Goal: Information Seeking & Learning: Learn about a topic

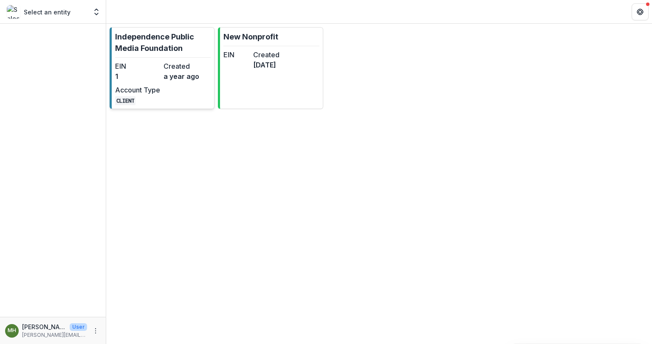
click at [158, 77] on dd "1" at bounding box center [137, 76] width 45 height 10
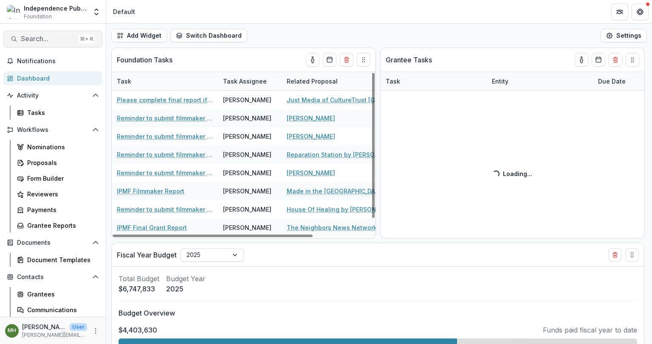
click at [46, 39] on span "Search..." at bounding box center [48, 39] width 54 height 8
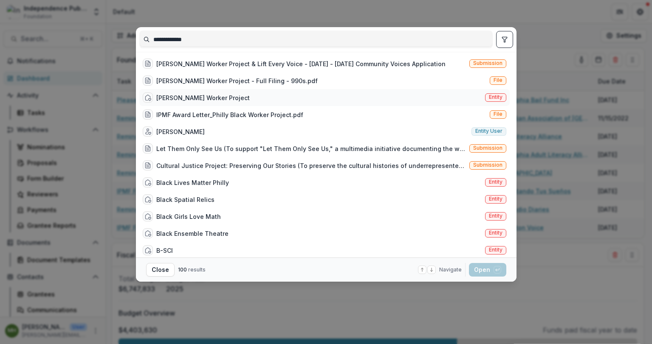
type input "**********"
click at [491, 100] on span "Entity" at bounding box center [496, 97] width 14 height 6
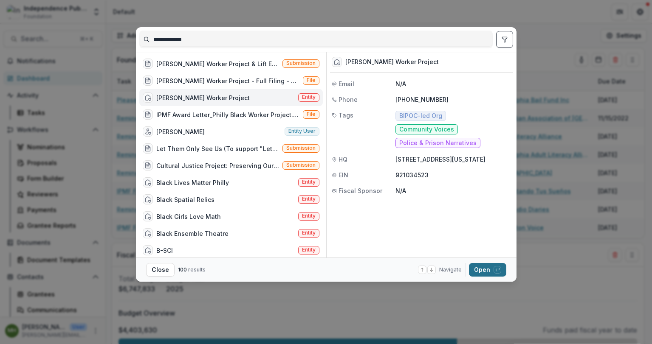
click at [481, 270] on button "Open with enter key" at bounding box center [487, 270] width 37 height 14
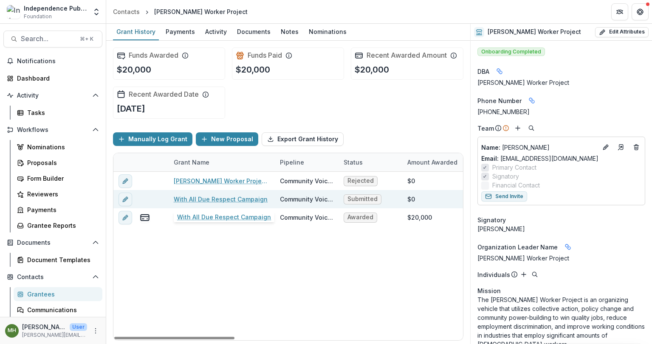
click at [214, 197] on link "With All Due Respect Campaign" at bounding box center [221, 199] width 94 height 9
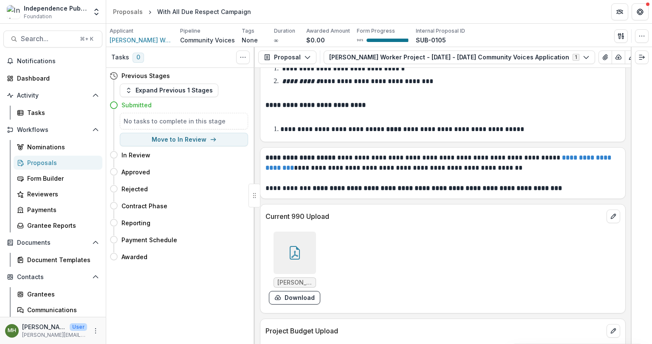
scroll to position [6483, 0]
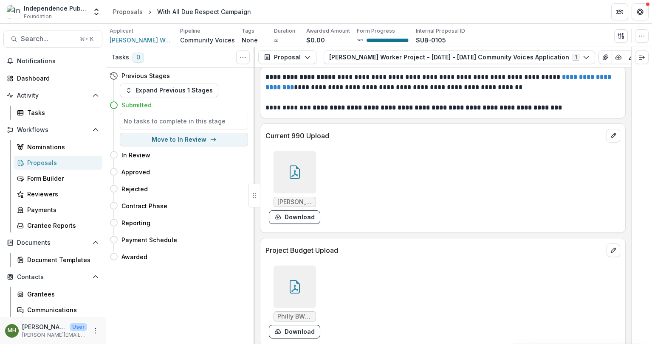
click at [297, 284] on icon at bounding box center [295, 287] width 10 height 14
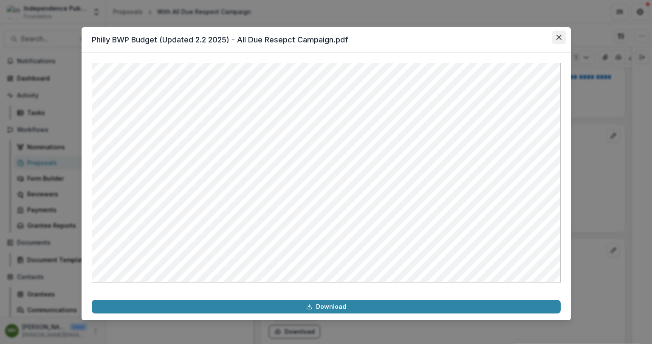
click at [560, 35] on icon "Close" at bounding box center [558, 37] width 5 height 5
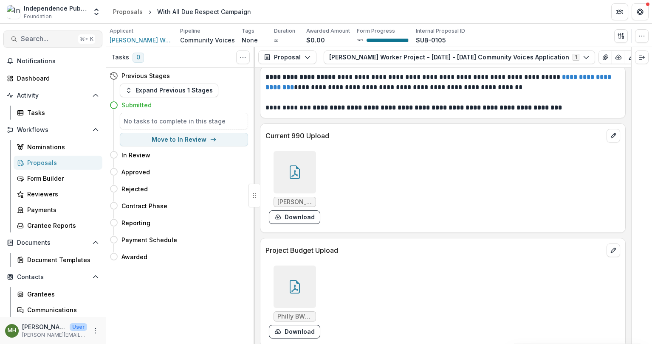
click at [55, 35] on span "Search..." at bounding box center [48, 39] width 54 height 8
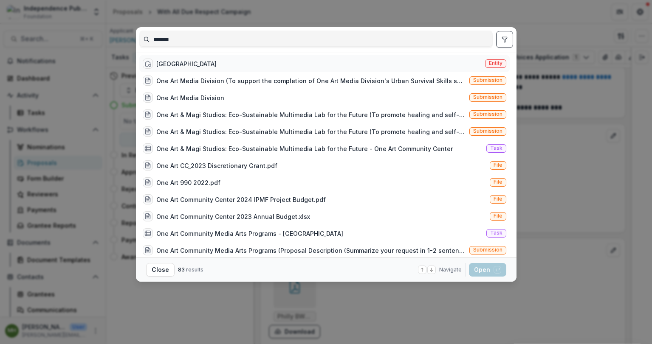
type input "*******"
click at [493, 62] on span "Entity" at bounding box center [496, 63] width 14 height 6
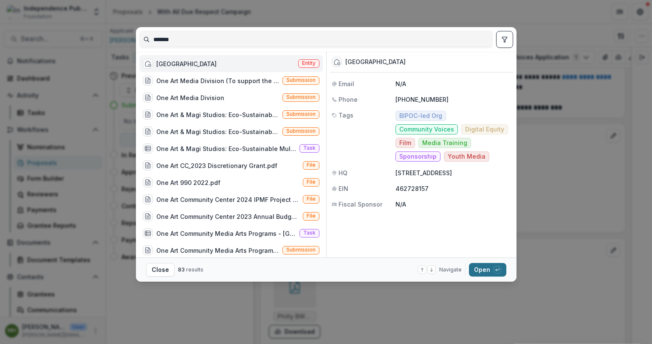
click at [486, 272] on button "Open with enter key" at bounding box center [487, 270] width 37 height 14
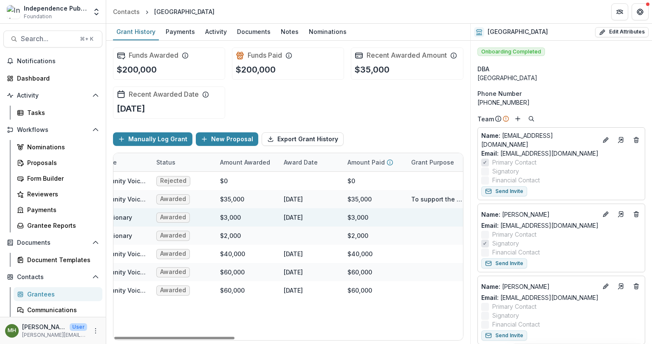
scroll to position [0, 273]
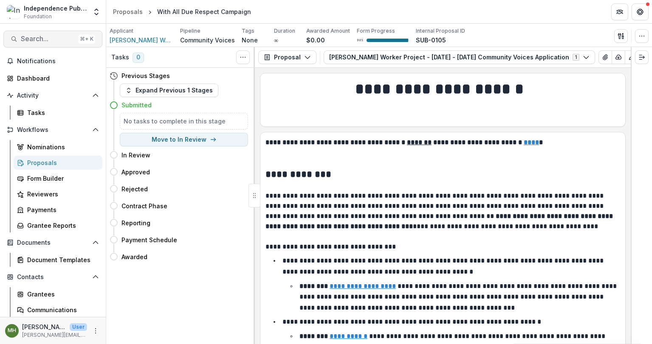
click at [46, 42] on span "Search..." at bounding box center [48, 39] width 54 height 8
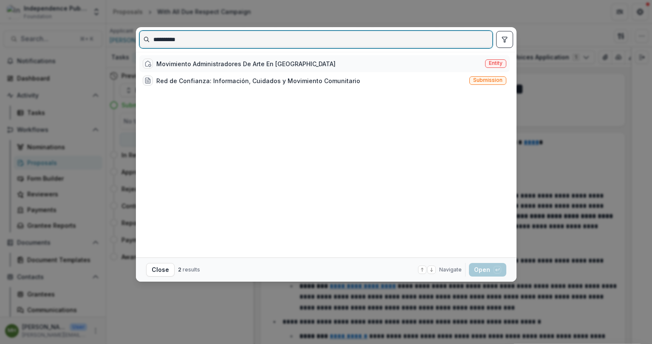
type input "**********"
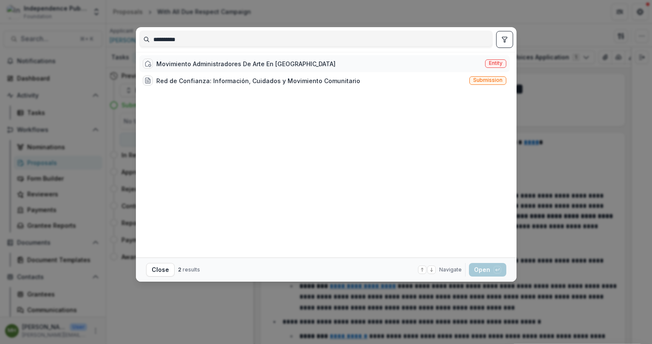
click at [494, 61] on span "Entity" at bounding box center [496, 63] width 14 height 6
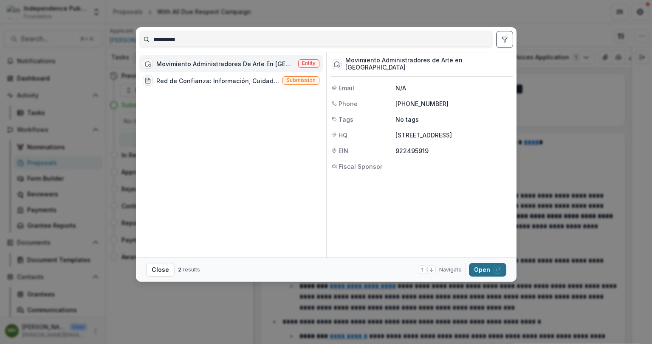
click at [483, 272] on button "Open with enter key" at bounding box center [487, 270] width 37 height 14
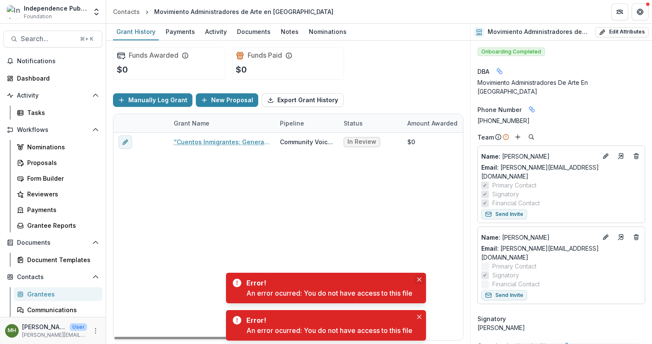
click at [423, 281] on button "Close" at bounding box center [419, 280] width 10 height 10
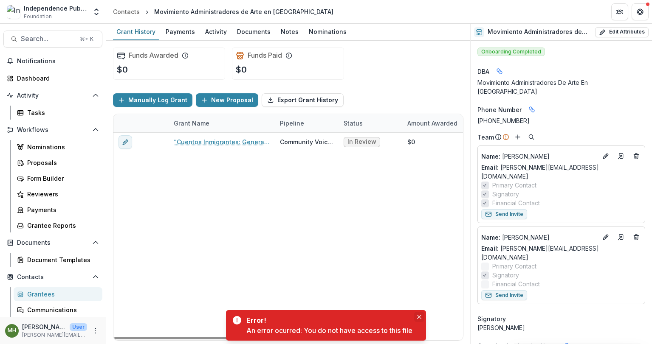
click at [421, 316] on icon "Close" at bounding box center [419, 317] width 4 height 4
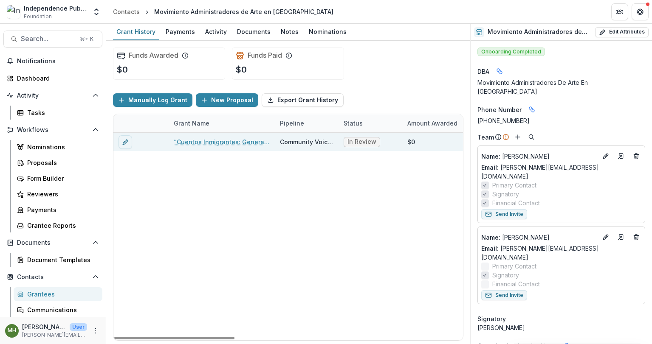
click at [245, 142] on link "“Cuentos Inmigrantes: Generational Joy, Resilience, and Wonder”" at bounding box center [222, 142] width 96 height 9
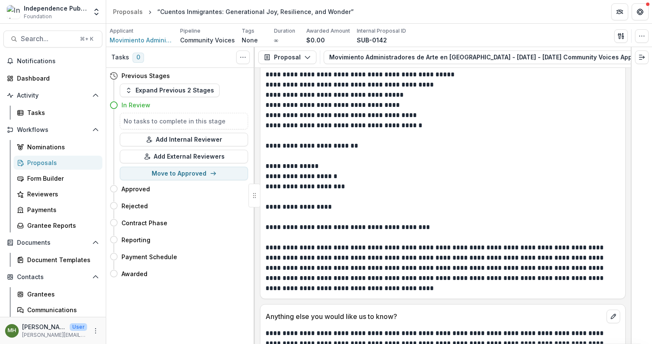
scroll to position [6176, 0]
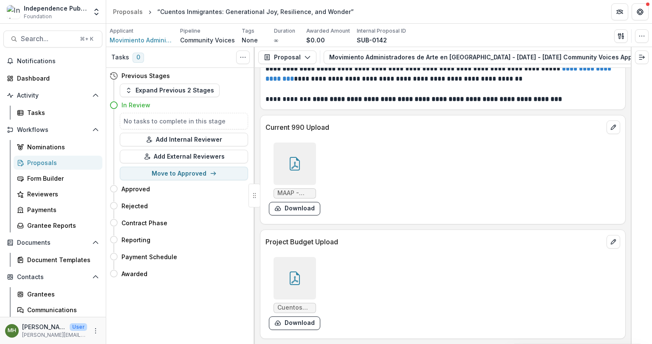
click at [302, 157] on div at bounding box center [294, 164] width 42 height 42
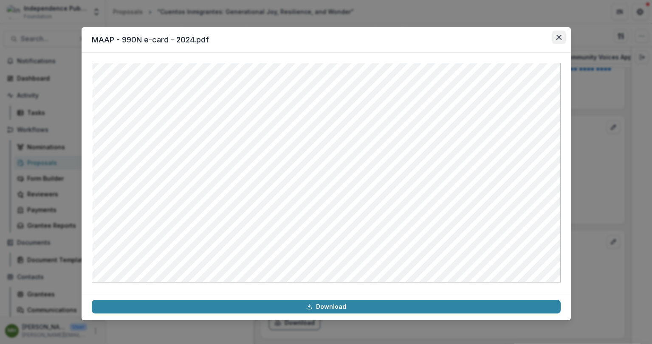
click at [560, 36] on icon "Close" at bounding box center [558, 37] width 5 height 5
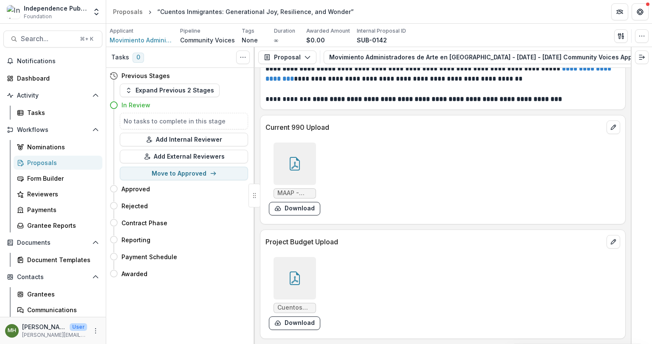
click at [293, 283] on icon at bounding box center [295, 279] width 14 height 14
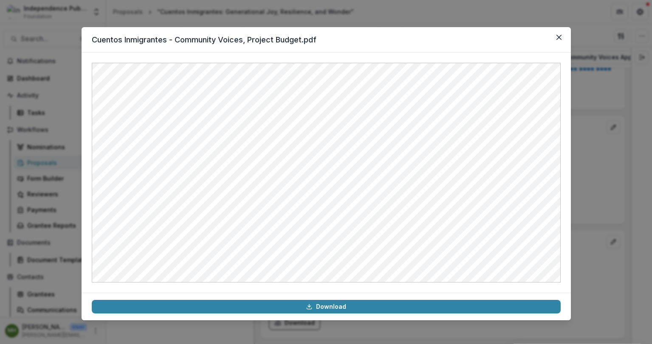
click at [71, 133] on div "Cuentos Inmigrantes - Community Voices, Project Budget.pdf Download" at bounding box center [326, 172] width 652 height 344
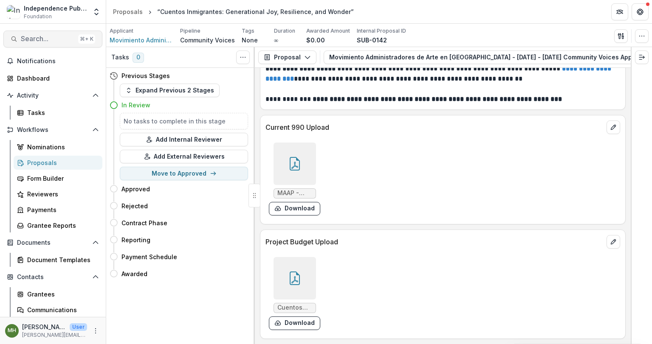
click at [48, 37] on span "Search..." at bounding box center [48, 39] width 54 height 8
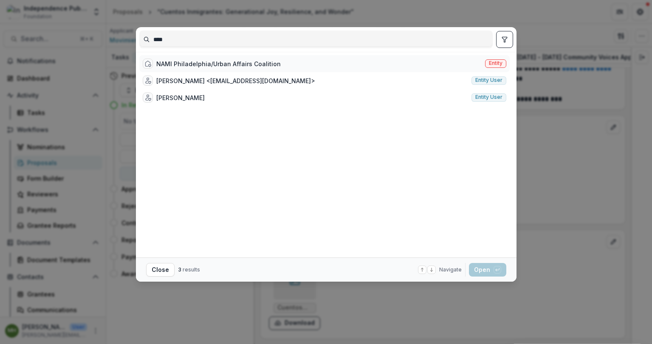
type input "****"
click at [495, 65] on span "Entity" at bounding box center [496, 63] width 14 height 6
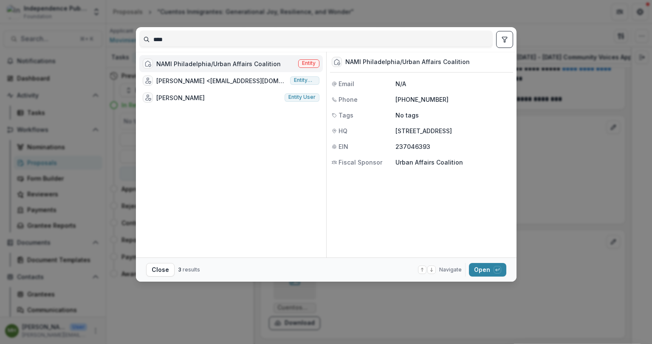
click at [484, 277] on footer "Close 3 results Navigate up and down with arrow keys Open with enter key" at bounding box center [326, 270] width 380 height 24
click at [484, 270] on button "Open with enter key" at bounding box center [487, 270] width 37 height 14
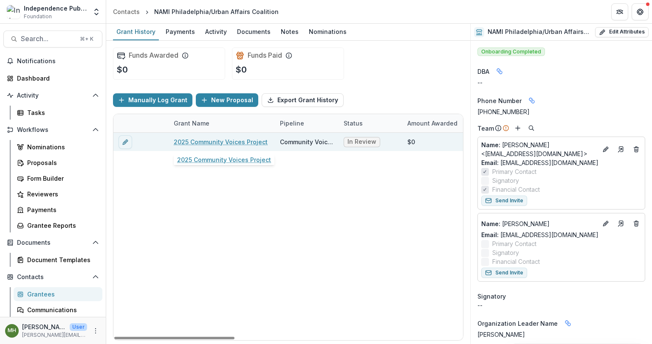
click at [246, 143] on link "2025 Community Voices Project" at bounding box center [221, 142] width 94 height 9
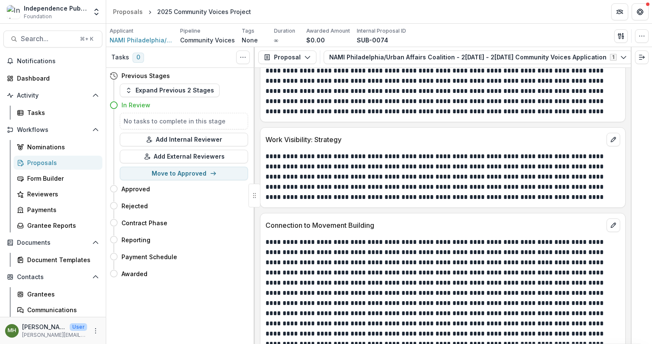
scroll to position [5315, 0]
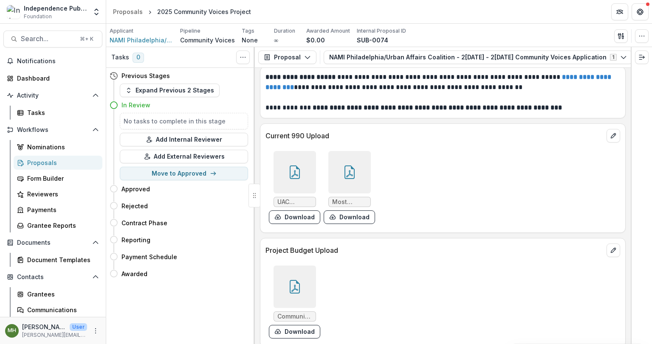
click at [299, 166] on icon at bounding box center [295, 173] width 14 height 14
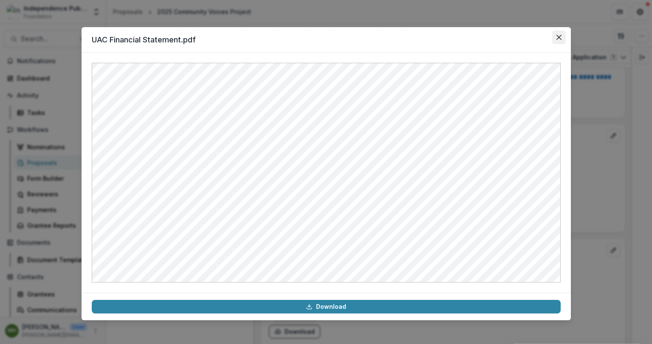
click at [561, 32] on button "Close" at bounding box center [559, 38] width 14 height 14
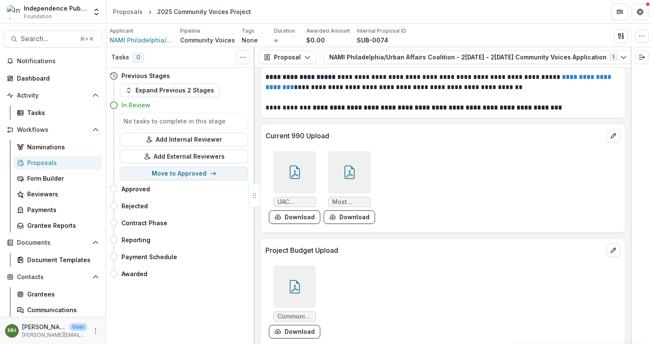
click at [342, 155] on div at bounding box center [349, 172] width 42 height 42
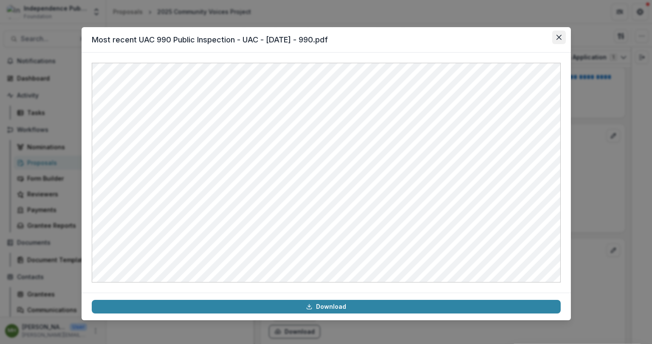
click at [558, 37] on icon "Close" at bounding box center [558, 37] width 5 height 5
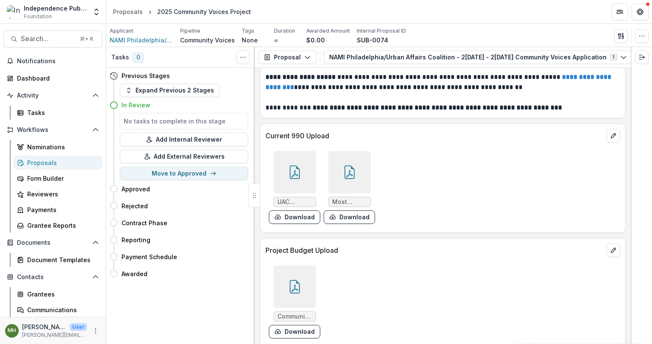
click at [288, 280] on icon at bounding box center [295, 287] width 14 height 14
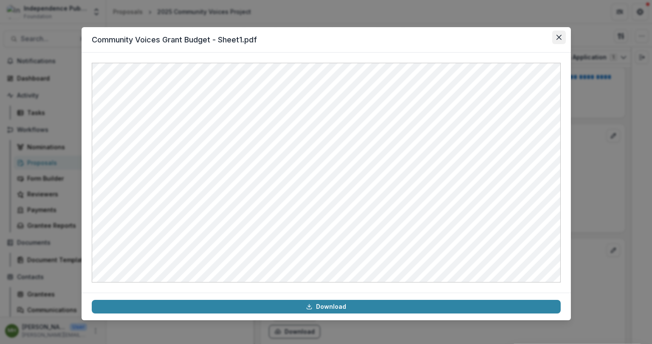
click at [557, 38] on icon "Close" at bounding box center [558, 37] width 5 height 5
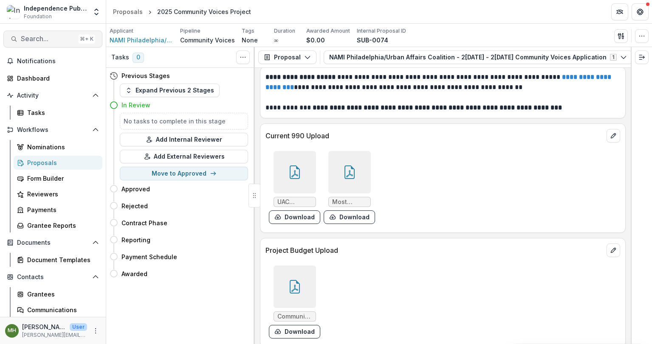
click at [54, 40] on span "Search..." at bounding box center [48, 39] width 54 height 8
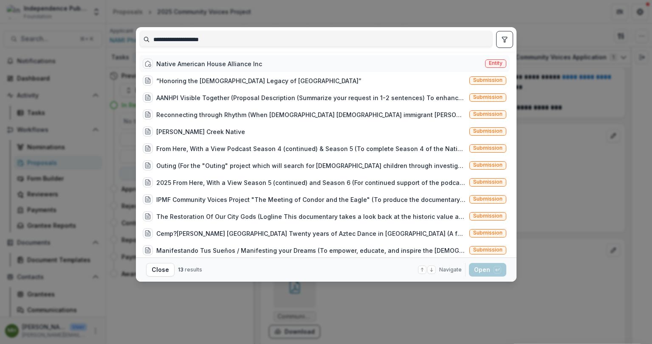
type input "**********"
click at [497, 66] on span "Entity" at bounding box center [496, 63] width 14 height 6
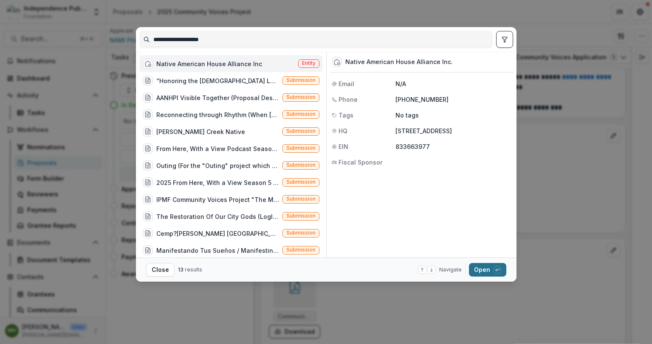
click at [486, 270] on button "Open with enter key" at bounding box center [487, 270] width 37 height 14
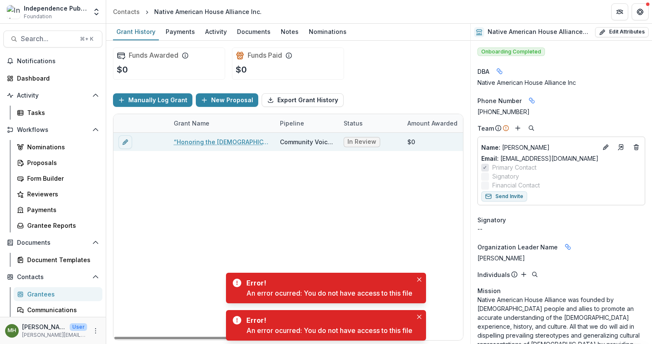
click at [238, 143] on link "“Honoring the [DEMOGRAPHIC_DATA] Legacy of [GEOGRAPHIC_DATA]”" at bounding box center [222, 142] width 96 height 9
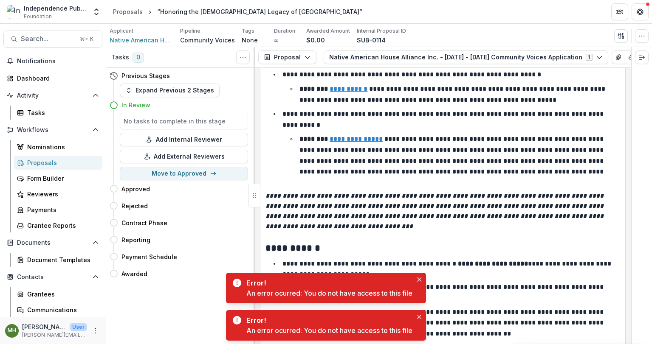
scroll to position [301, 0]
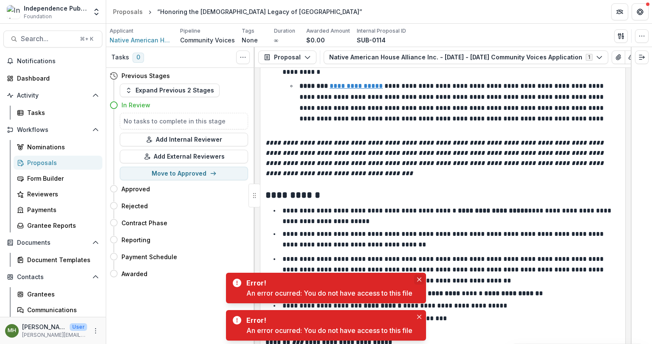
click at [421, 280] on icon "Close" at bounding box center [419, 280] width 4 height 4
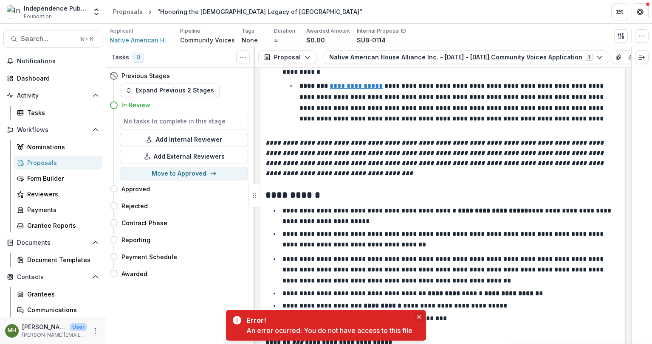
click at [422, 316] on button "Close" at bounding box center [419, 317] width 10 height 10
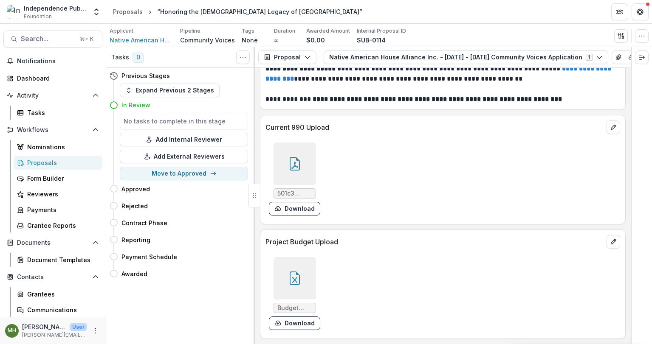
scroll to position [4798, 0]
click at [295, 163] on icon at bounding box center [295, 164] width 14 height 14
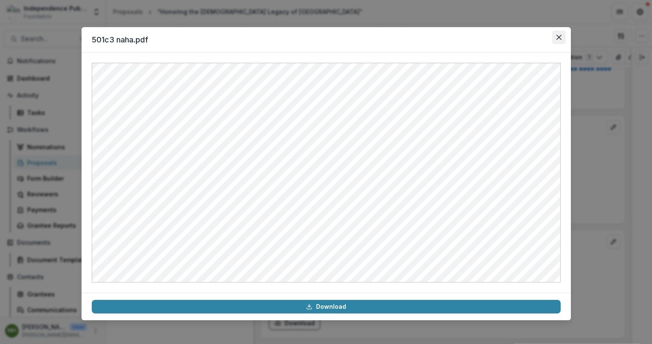
click at [557, 40] on button "Close" at bounding box center [559, 38] width 14 height 14
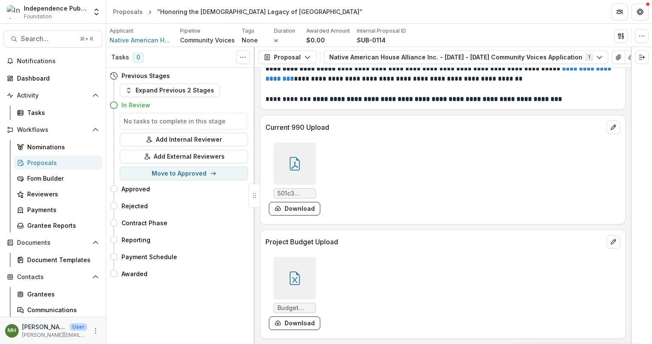
click at [293, 277] on icon at bounding box center [295, 279] width 14 height 14
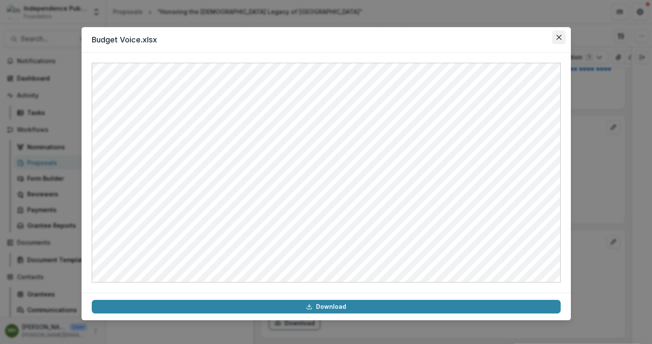
click at [556, 39] on icon "Close" at bounding box center [558, 37] width 5 height 5
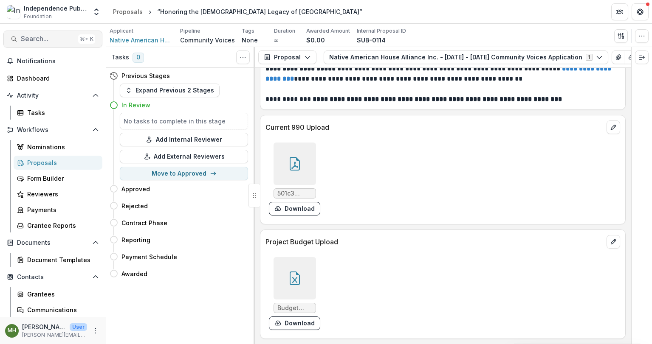
click at [50, 42] on span "Search..." at bounding box center [48, 39] width 54 height 8
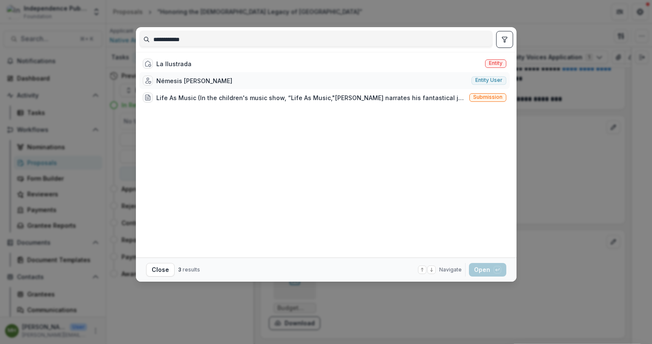
type input "**********"
click at [486, 80] on span "Entity user" at bounding box center [488, 80] width 27 height 6
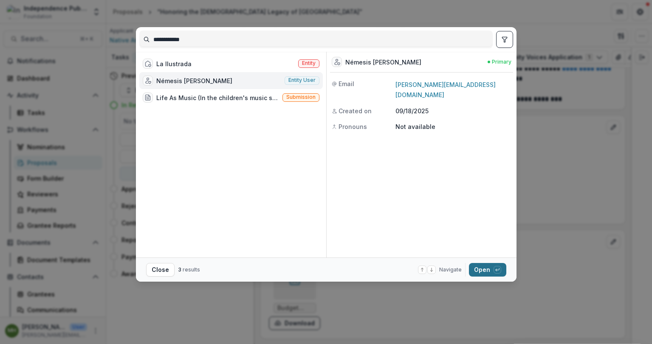
click at [484, 273] on button "Open with enter key" at bounding box center [487, 270] width 37 height 14
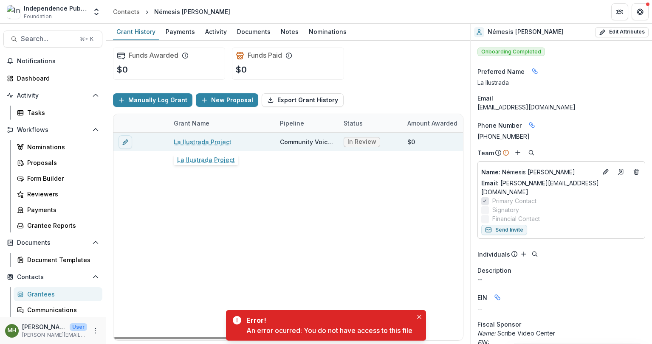
click at [203, 143] on link "La Ilustrada Project" at bounding box center [203, 142] width 58 height 9
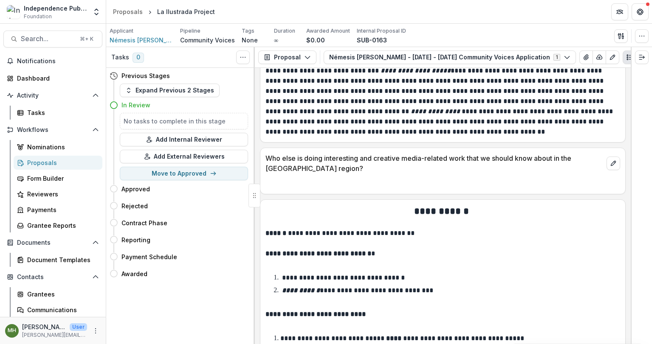
scroll to position [5311, 0]
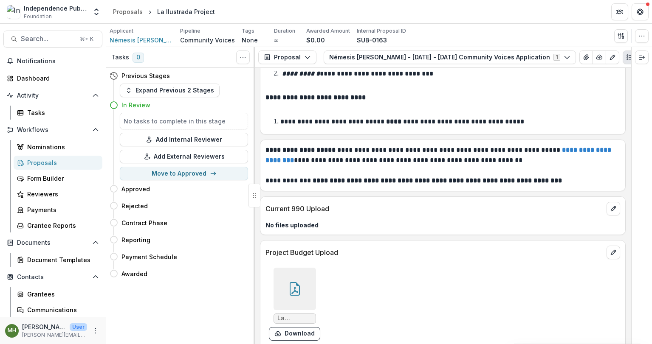
click at [291, 282] on icon at bounding box center [295, 289] width 14 height 14
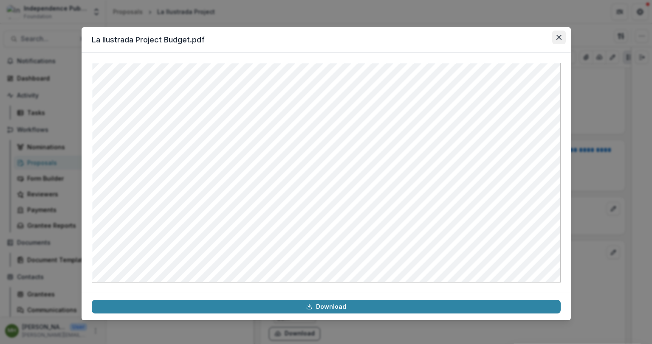
click at [552, 39] on button "Close" at bounding box center [559, 38] width 14 height 14
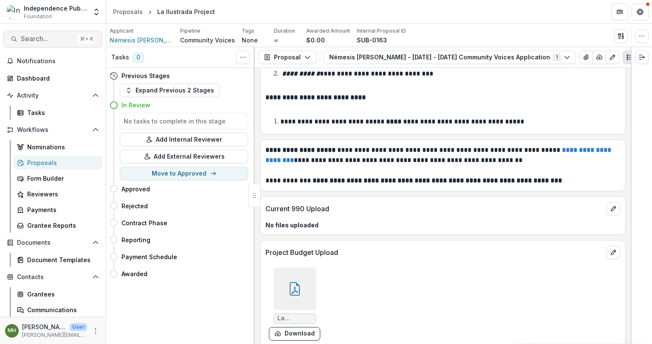
click at [30, 35] on span "Search..." at bounding box center [48, 39] width 54 height 8
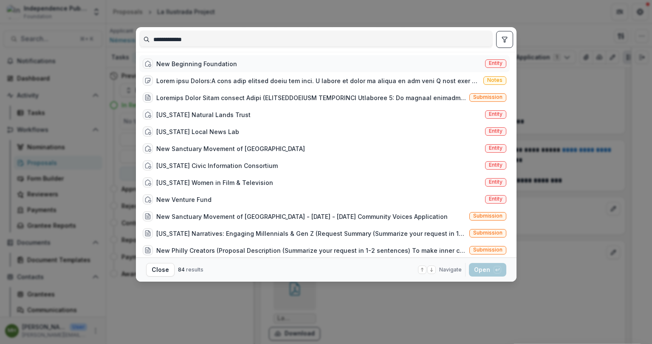
type input "**********"
click at [489, 66] on span "Entity" at bounding box center [496, 63] width 14 height 6
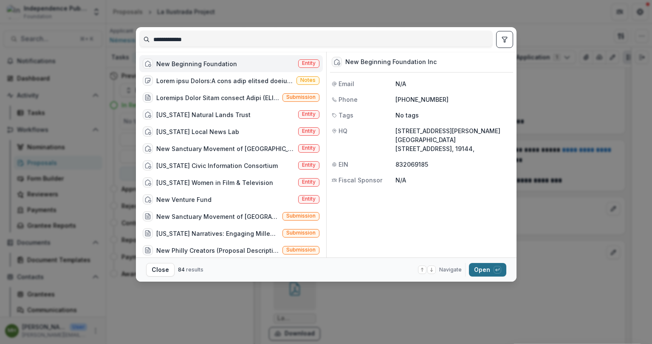
click at [489, 274] on button "Open with enter key" at bounding box center [487, 270] width 37 height 14
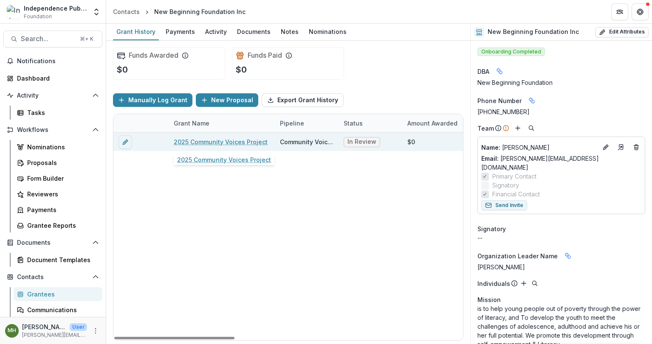
click at [239, 141] on link "2025 Community Voices Project" at bounding box center [221, 142] width 94 height 9
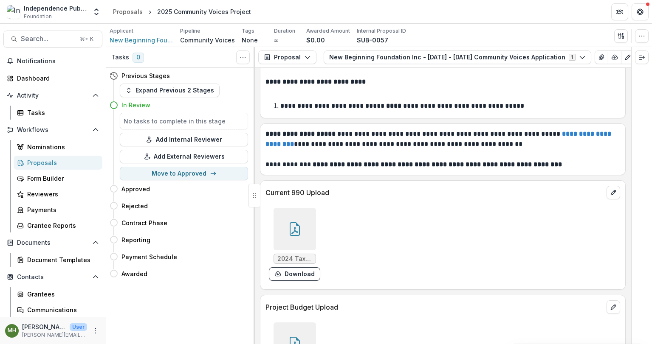
scroll to position [5136, 0]
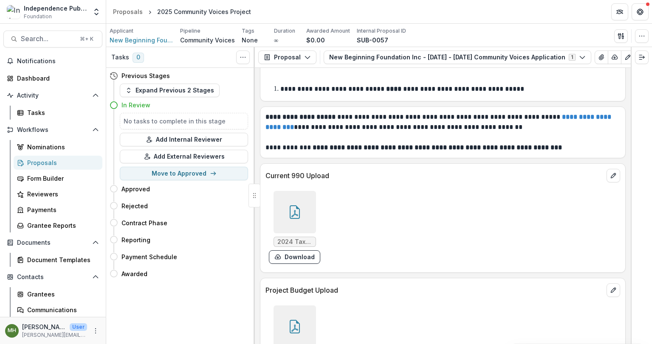
click at [290, 205] on icon at bounding box center [295, 212] width 14 height 14
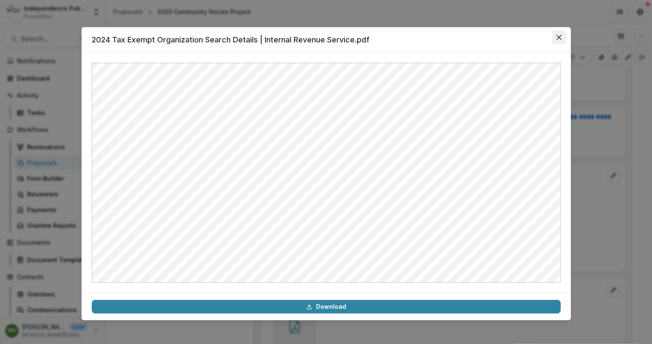
click at [559, 42] on button "Close" at bounding box center [559, 38] width 14 height 14
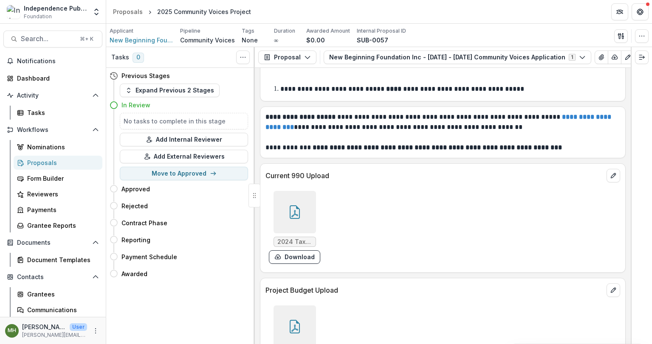
scroll to position [5137, 0]
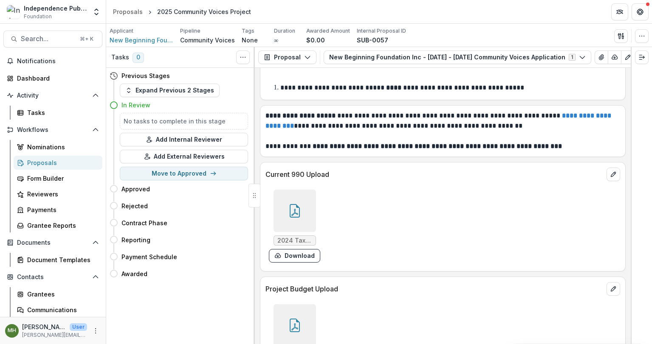
click at [285, 321] on div at bounding box center [294, 325] width 42 height 42
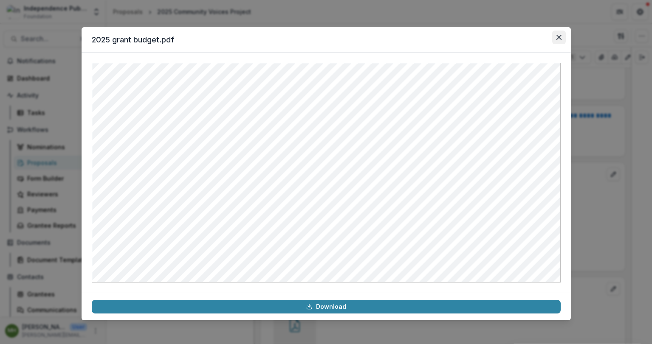
click at [560, 37] on icon "Close" at bounding box center [558, 37] width 5 height 5
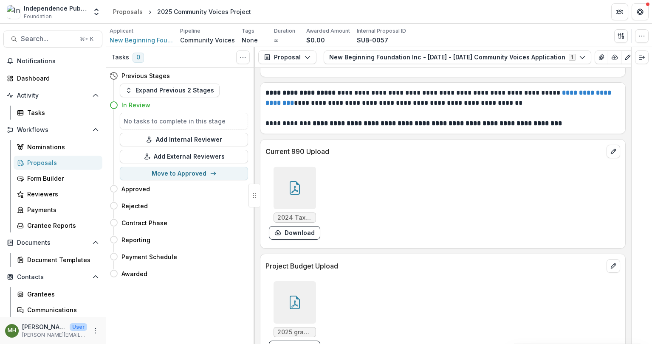
scroll to position [5161, 0]
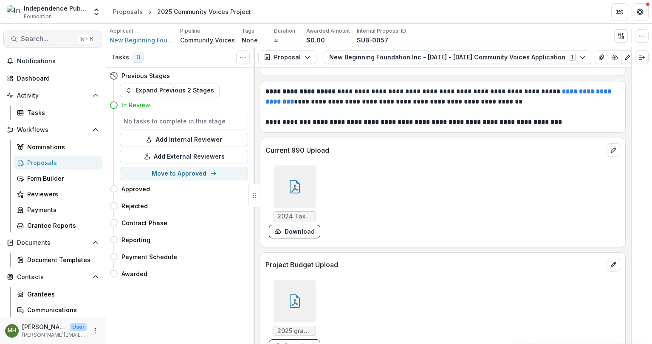
click at [52, 42] on span "Search..." at bounding box center [48, 39] width 54 height 8
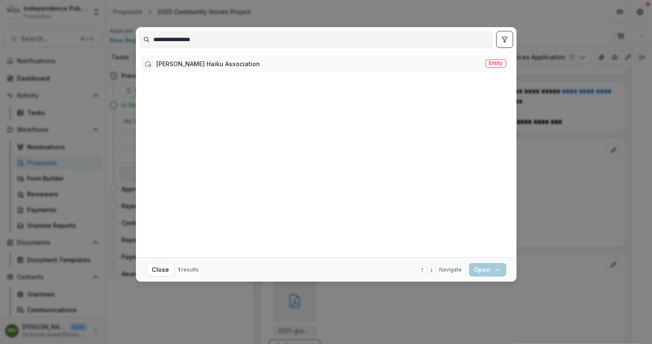
type input "**********"
click at [498, 59] on span "Entity" at bounding box center [495, 63] width 21 height 8
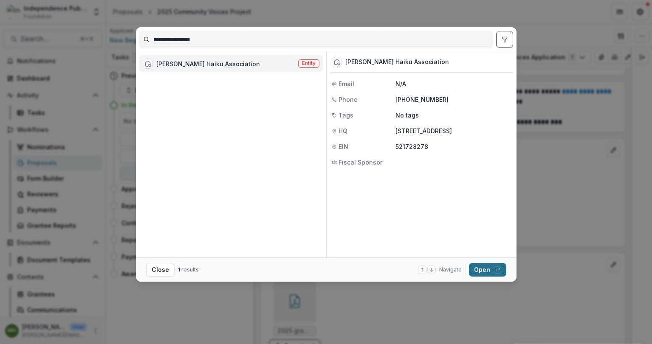
click at [489, 274] on button "Open with enter key" at bounding box center [487, 270] width 37 height 14
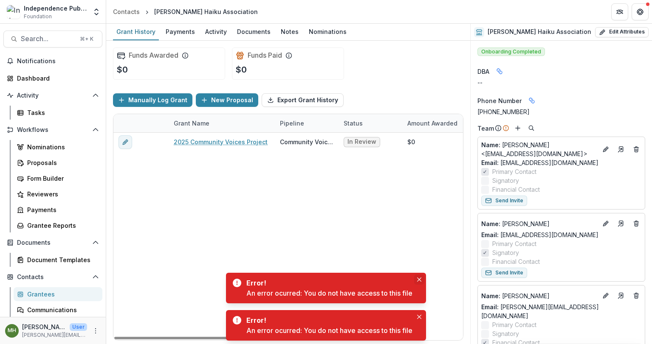
click at [420, 281] on icon "Close" at bounding box center [419, 280] width 4 height 4
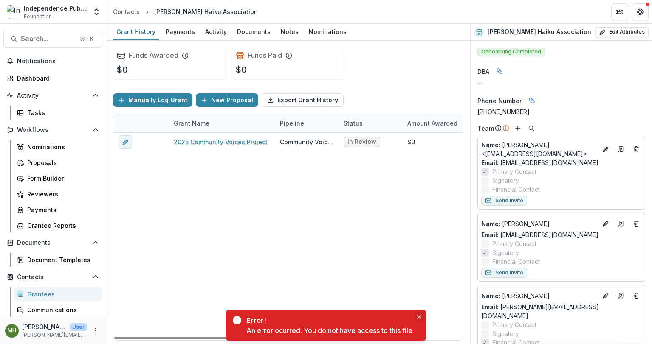
click at [424, 313] on button "Close" at bounding box center [419, 317] width 10 height 10
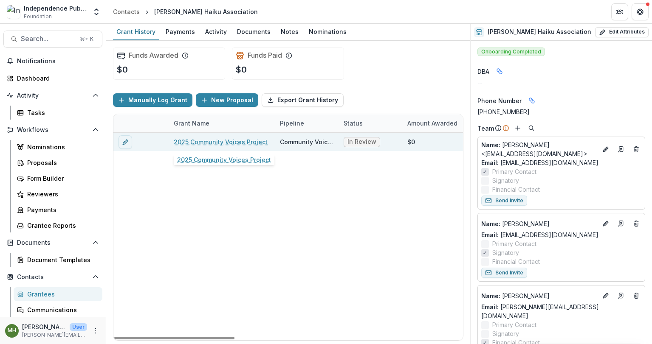
click at [231, 142] on link "2025 Community Voices Project" at bounding box center [221, 142] width 94 height 9
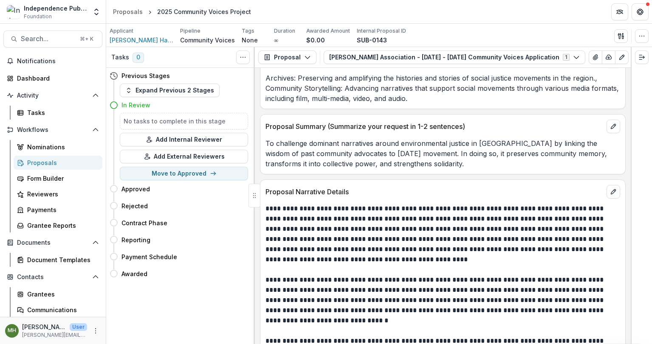
scroll to position [4047, 0]
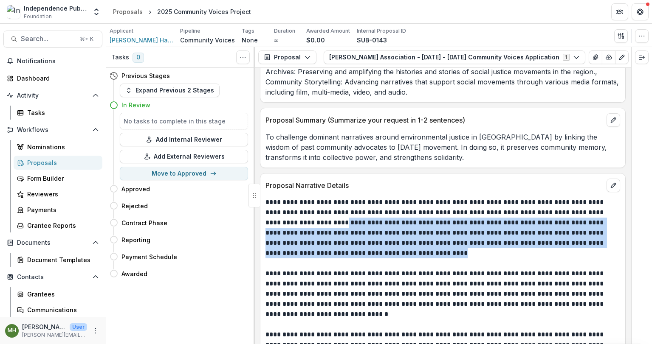
drag, startPoint x: 377, startPoint y: 260, endPoint x: 290, endPoint y: 228, distance: 93.5
click at [290, 228] on p "**********" at bounding box center [441, 227] width 352 height 61
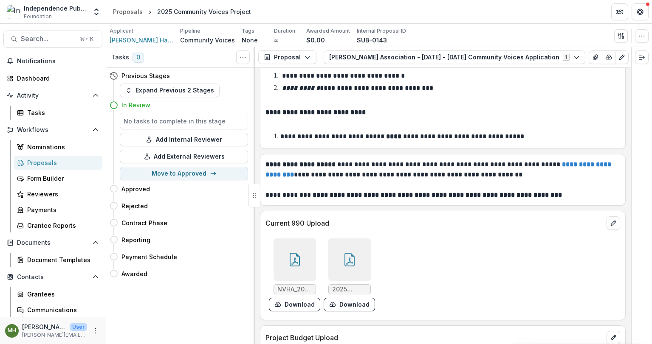
scroll to position [6371, 0]
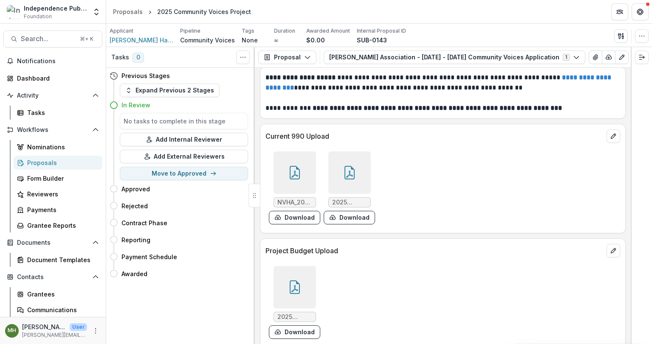
click at [286, 164] on div at bounding box center [294, 173] width 42 height 42
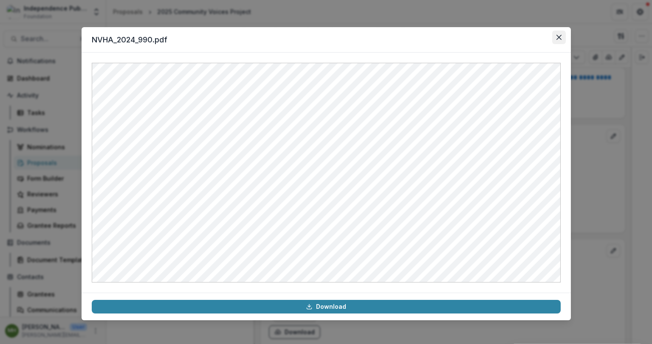
click at [560, 39] on icon "Close" at bounding box center [558, 37] width 5 height 5
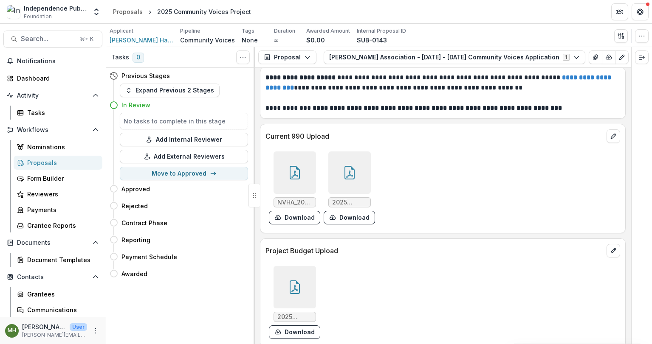
click at [340, 170] on div at bounding box center [349, 173] width 42 height 42
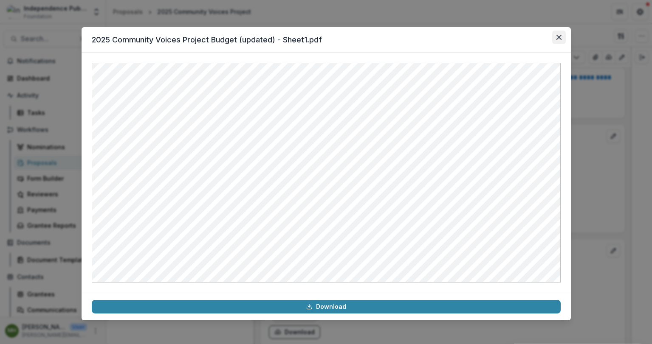
click at [556, 42] on button "Close" at bounding box center [559, 38] width 14 height 14
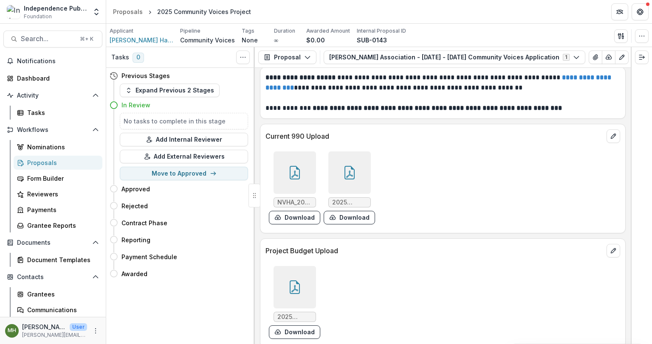
click at [288, 281] on icon at bounding box center [295, 288] width 14 height 14
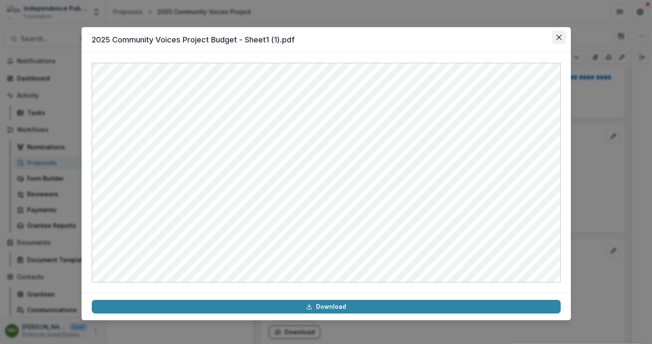
click at [554, 39] on button "Close" at bounding box center [559, 38] width 14 height 14
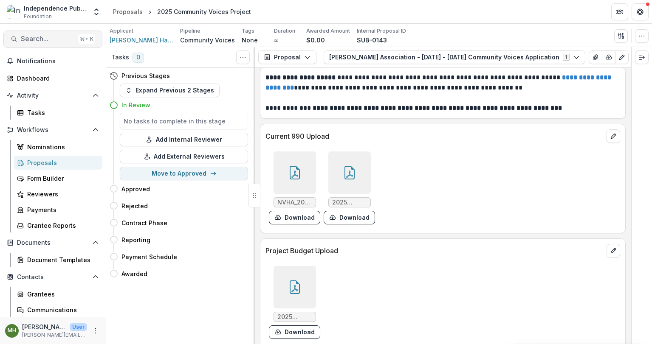
click at [54, 37] on span "Search..." at bounding box center [48, 39] width 54 height 8
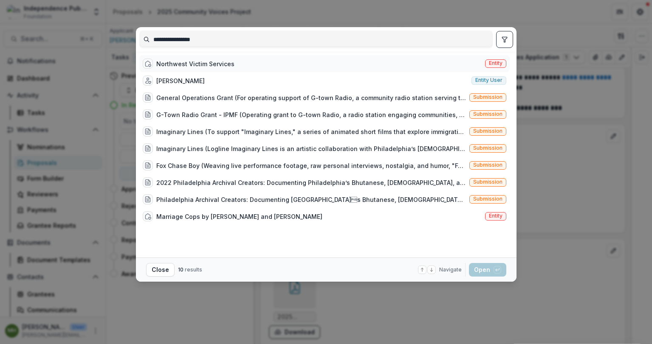
type input "**********"
click at [498, 64] on span "Entity" at bounding box center [496, 63] width 14 height 6
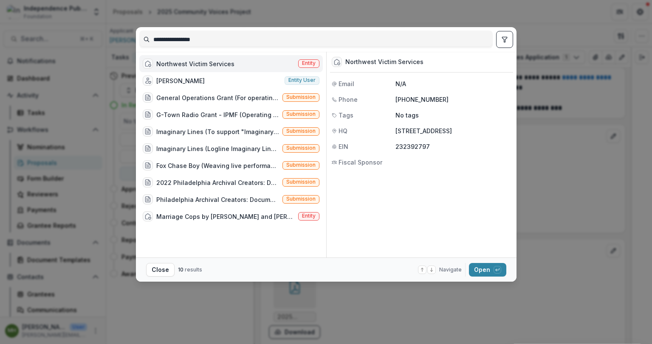
click at [315, 65] on span "Entity" at bounding box center [309, 63] width 14 height 6
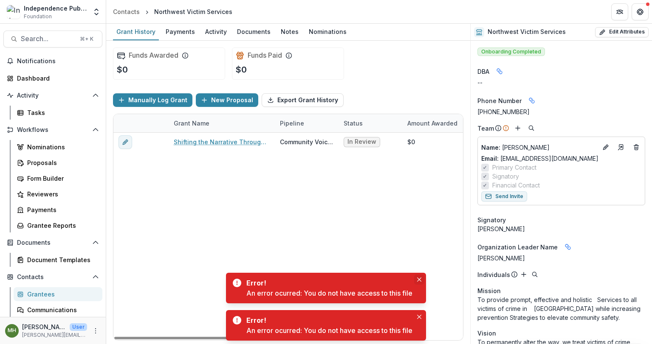
click at [418, 278] on icon "Close" at bounding box center [419, 280] width 4 height 4
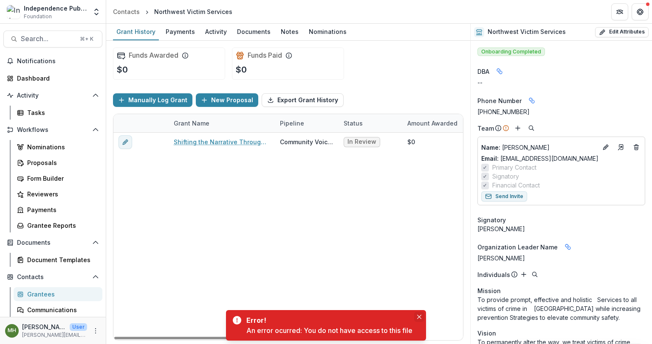
click at [419, 315] on icon "Close" at bounding box center [419, 317] width 4 height 4
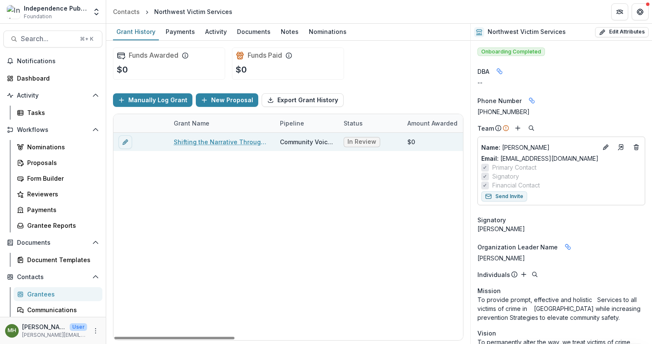
click at [202, 143] on link "Shifting the Narrative Through Youth Voices" at bounding box center [222, 142] width 96 height 9
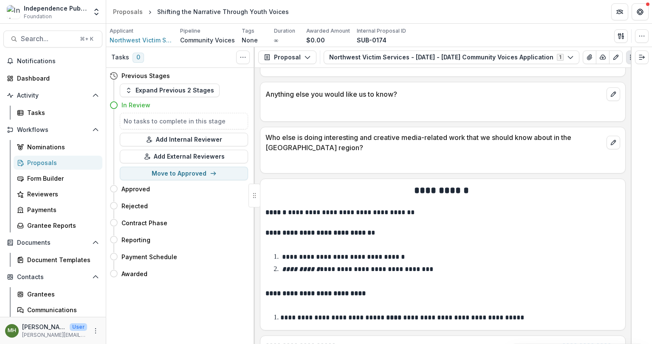
scroll to position [5494, 0]
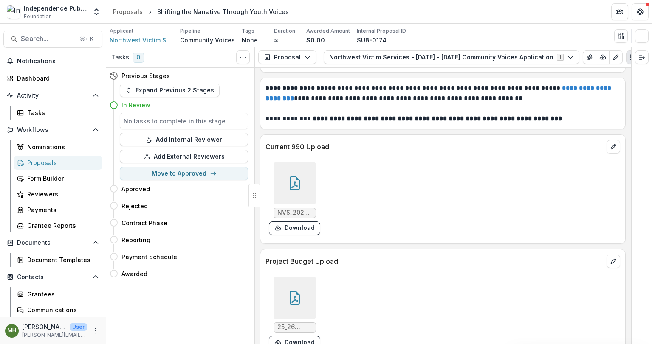
click at [304, 162] on div at bounding box center [294, 183] width 42 height 42
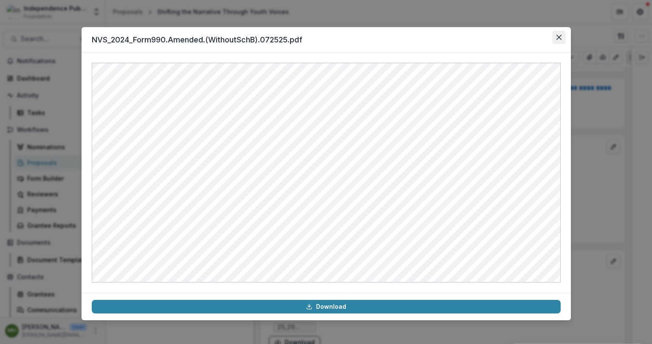
click at [559, 39] on icon "Close" at bounding box center [558, 37] width 5 height 5
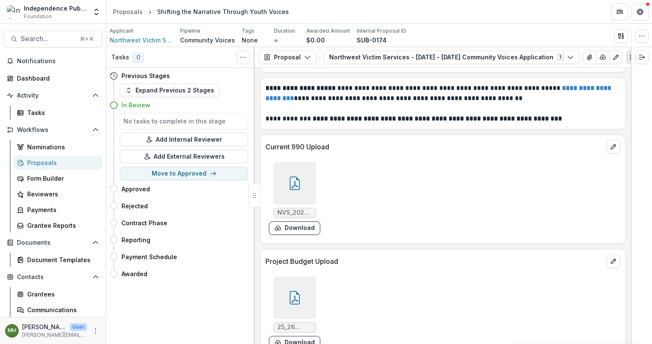
click at [290, 287] on div at bounding box center [294, 298] width 42 height 42
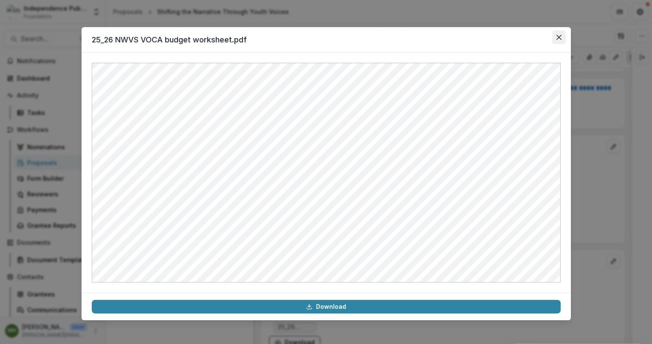
click at [559, 38] on icon "Close" at bounding box center [558, 37] width 5 height 5
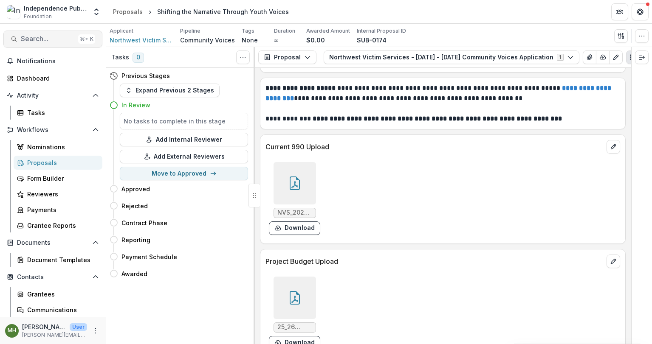
click at [46, 38] on span "Search..." at bounding box center [48, 39] width 54 height 8
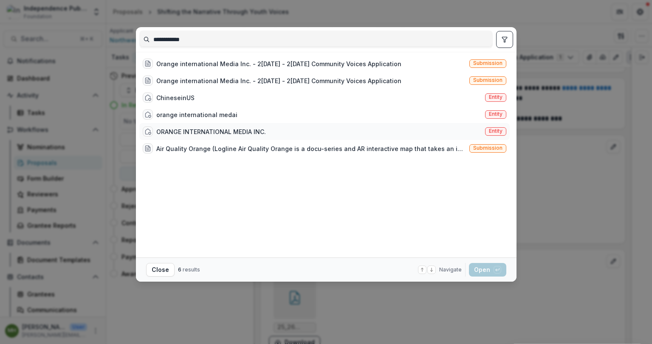
type input "**********"
click at [492, 128] on span "Entity" at bounding box center [496, 131] width 14 height 6
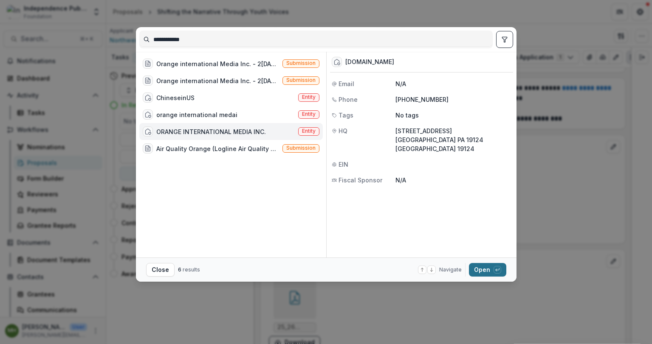
click at [480, 270] on button "Open with enter key" at bounding box center [487, 270] width 37 height 14
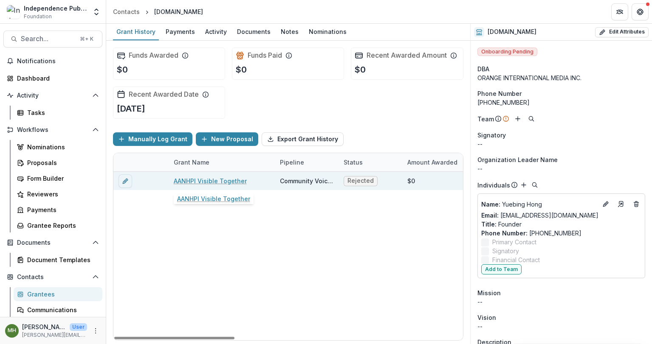
click at [224, 180] on link "AANHPI Visible Together" at bounding box center [210, 181] width 73 height 9
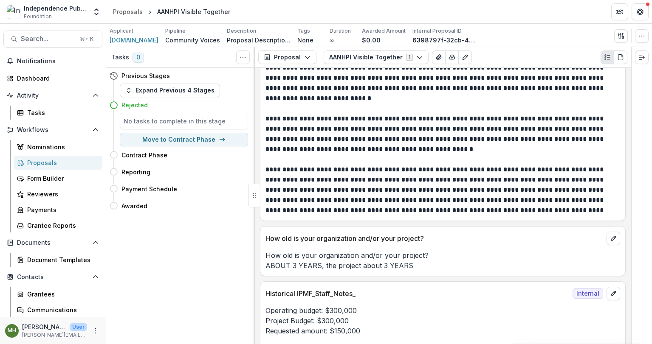
scroll to position [3026, 0]
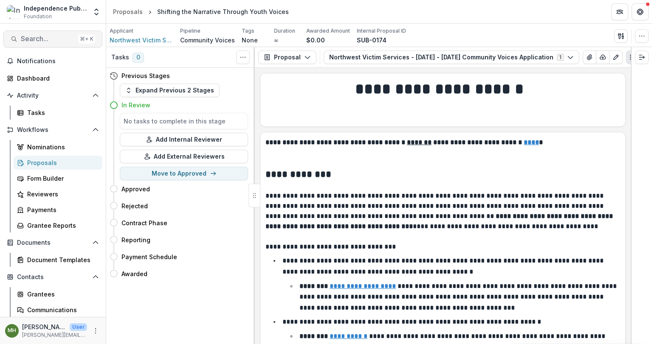
click at [48, 37] on span "Search..." at bounding box center [48, 39] width 54 height 8
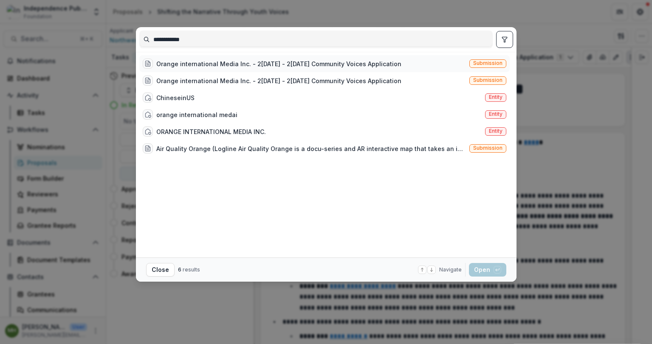
type input "**********"
click at [489, 66] on span "Submission" at bounding box center [487, 63] width 29 height 6
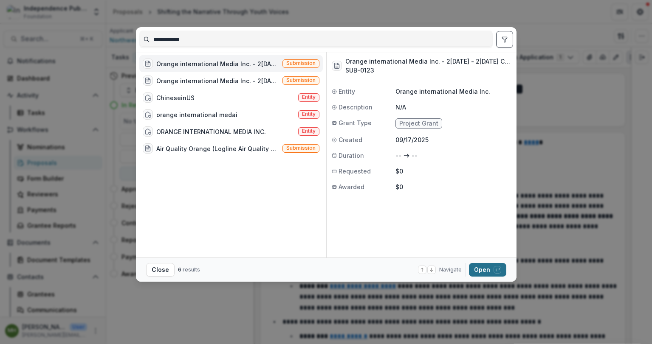
click at [487, 270] on button "Open with enter key" at bounding box center [487, 270] width 37 height 14
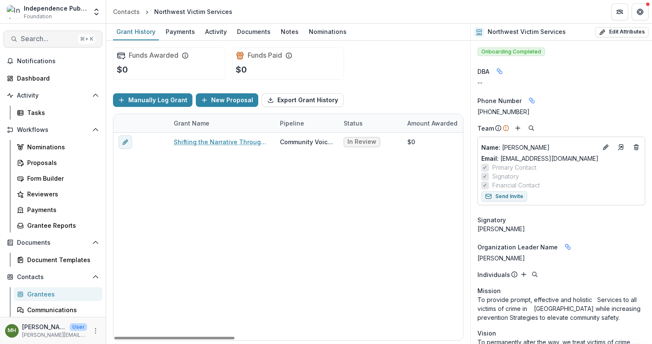
click at [40, 32] on button "Search... ⌘ + K" at bounding box center [52, 39] width 99 height 17
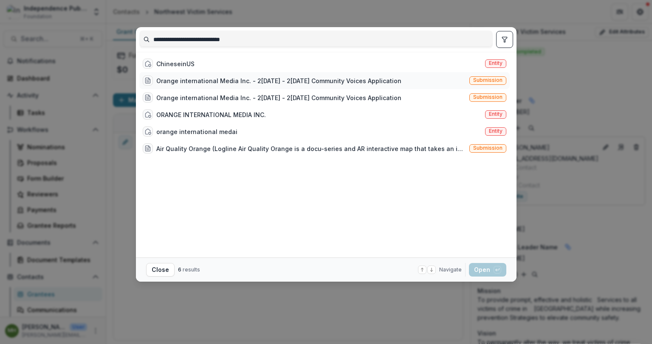
type input "**********"
click at [490, 81] on span "Submission" at bounding box center [487, 80] width 29 height 6
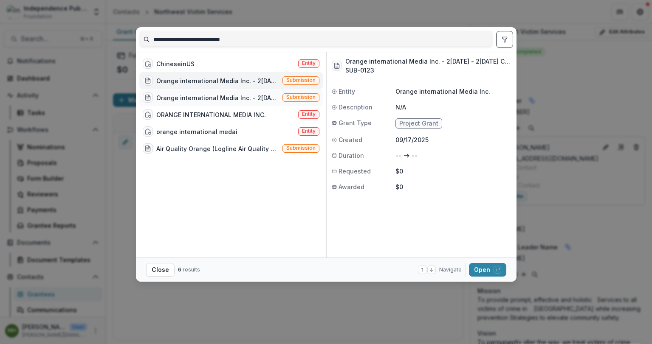
click at [306, 98] on span "Submission" at bounding box center [300, 97] width 29 height 6
click at [303, 82] on span "Submission" at bounding box center [300, 80] width 29 height 6
click at [478, 264] on button "Open with enter key" at bounding box center [487, 270] width 37 height 14
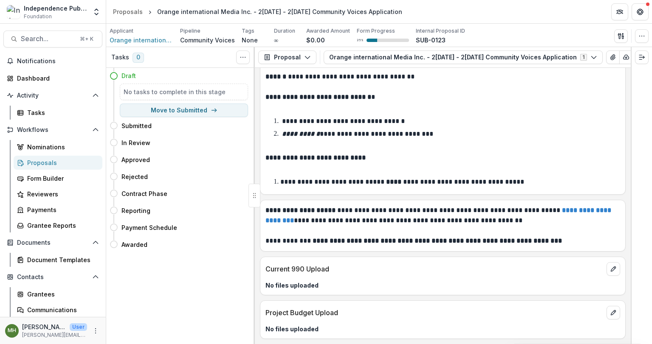
scroll to position [3959, 0]
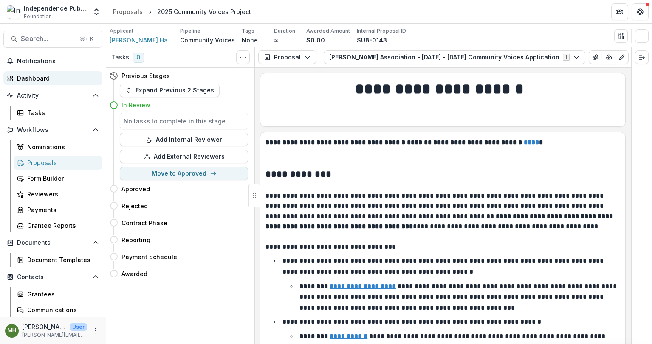
click at [32, 80] on div "Dashboard" at bounding box center [56, 78] width 79 height 9
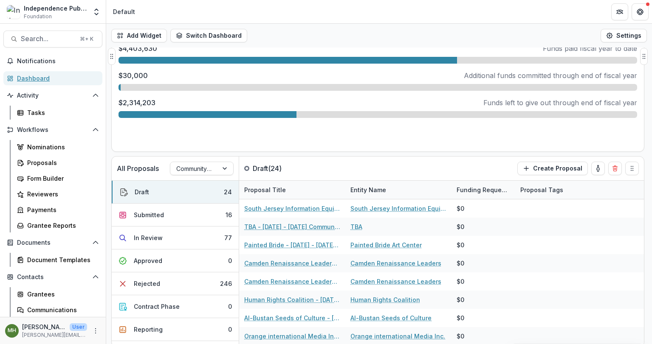
scroll to position [285, 0]
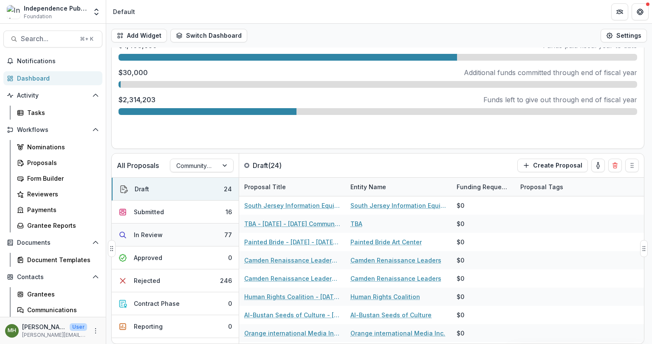
click at [205, 239] on button "In Review 77" at bounding box center [175, 235] width 127 height 23
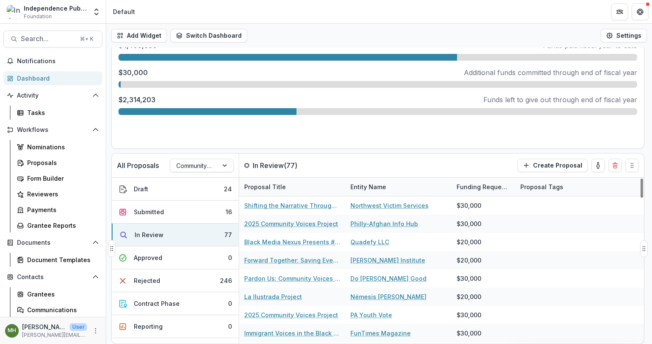
click at [388, 184] on div "Entity Name" at bounding box center [368, 187] width 46 height 9
click at [385, 225] on span "Sort Ascending" at bounding box center [384, 223] width 45 height 7
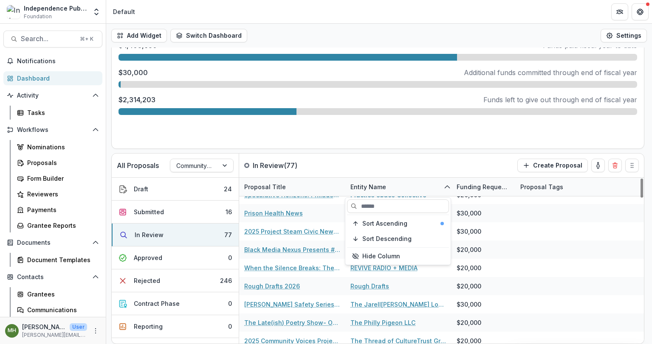
scroll to position [1013, 0]
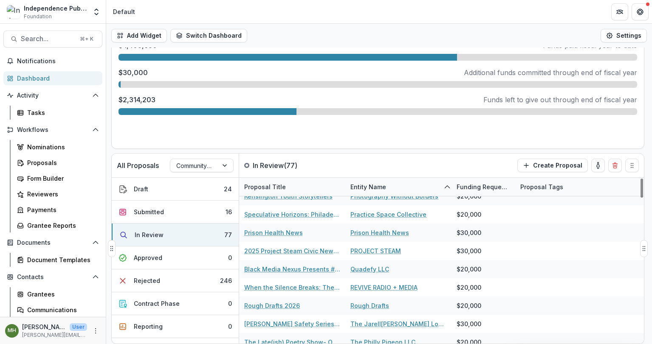
click at [442, 166] on div "All Proposals Community Voices In Review ( 77 ) Create Proposal" at bounding box center [360, 166] width 496 height 24
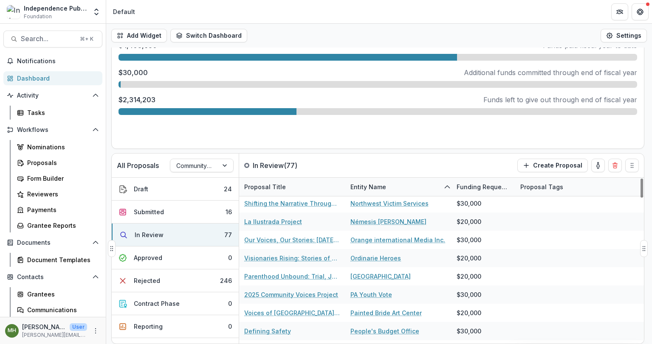
scroll to position [729, 0]
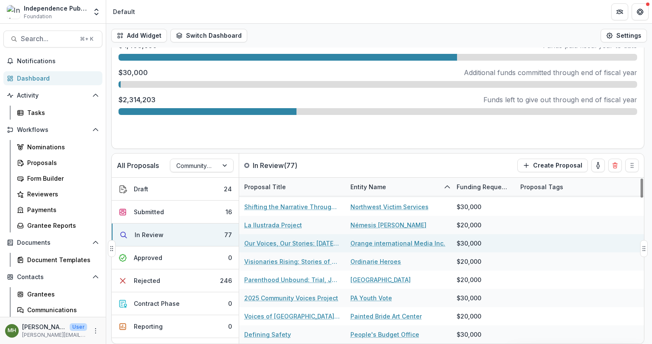
click at [367, 246] on link "Orange international Media Inc." at bounding box center [397, 243] width 95 height 9
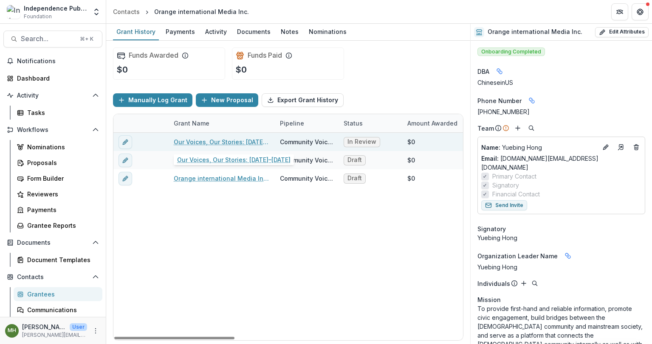
click at [231, 141] on link "Our Voices, Our Stories: [DATE]–[DATE]" at bounding box center [222, 142] width 96 height 9
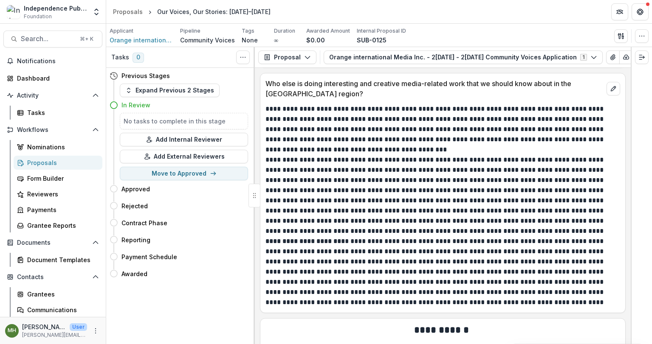
scroll to position [5451, 0]
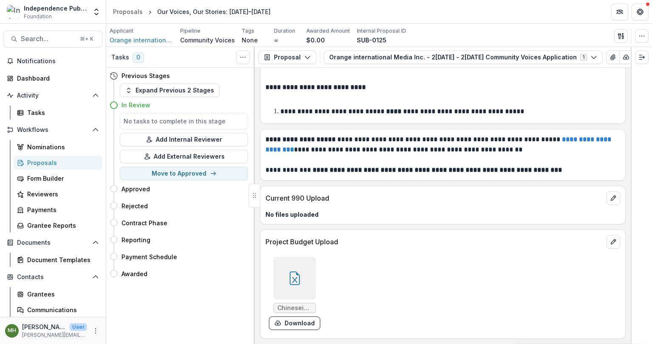
click at [298, 275] on icon at bounding box center [295, 279] width 10 height 14
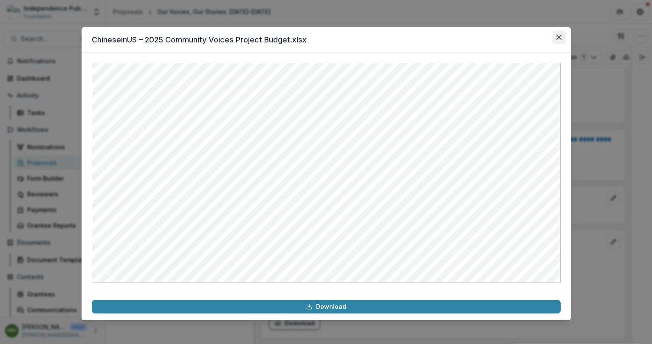
click at [559, 44] on button "Close" at bounding box center [559, 38] width 14 height 14
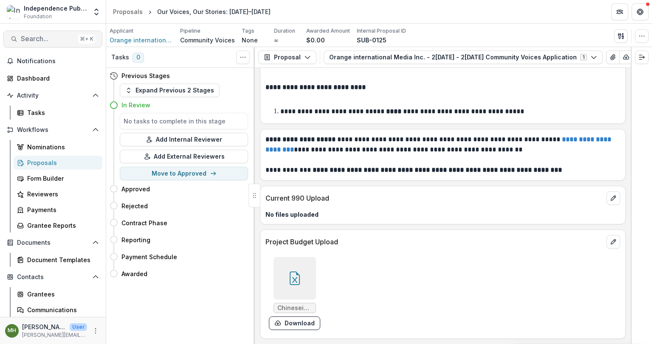
click at [64, 45] on button "Search... ⌘ + K" at bounding box center [52, 39] width 99 height 17
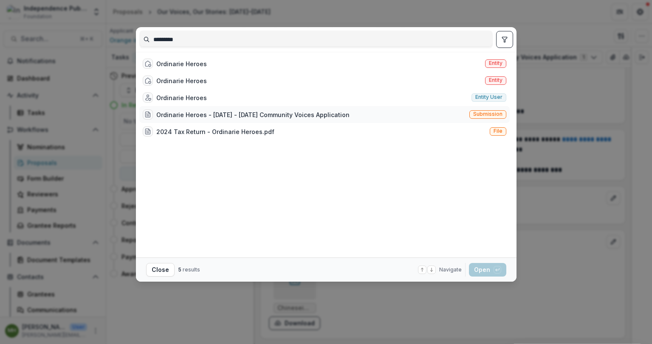
type input "*********"
click at [489, 117] on span "Submission" at bounding box center [487, 114] width 29 height 6
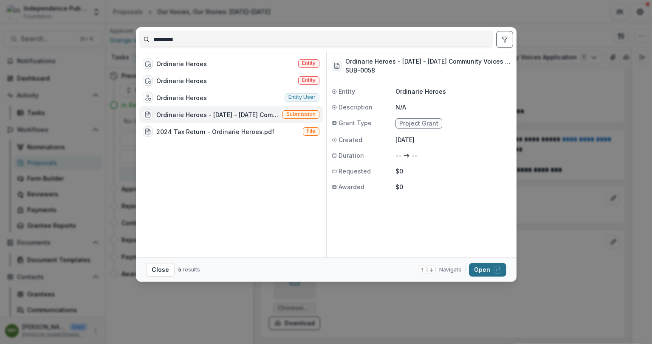
click at [484, 269] on button "Open with enter key" at bounding box center [487, 270] width 37 height 14
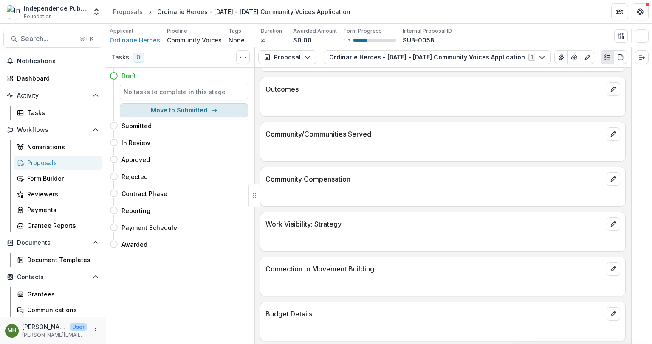
scroll to position [3500, 0]
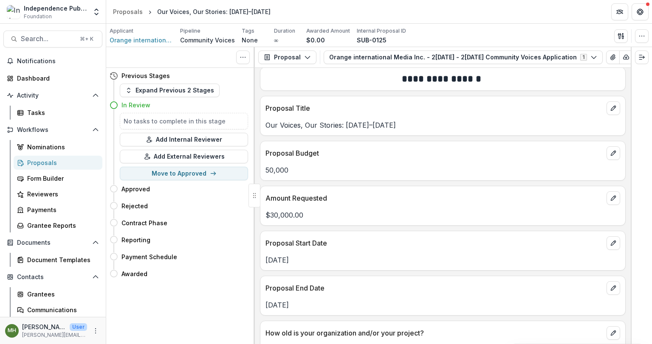
scroll to position [4934, 0]
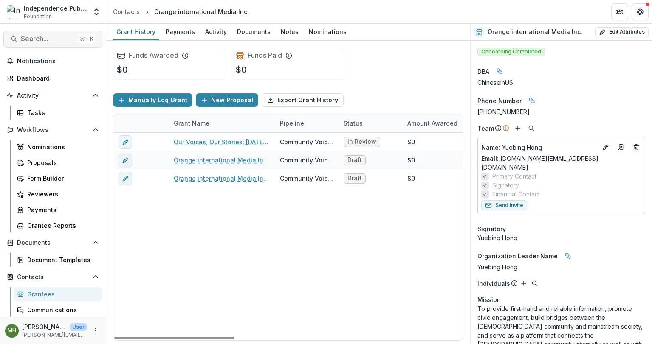
click at [43, 36] on span "Search..." at bounding box center [48, 39] width 54 height 8
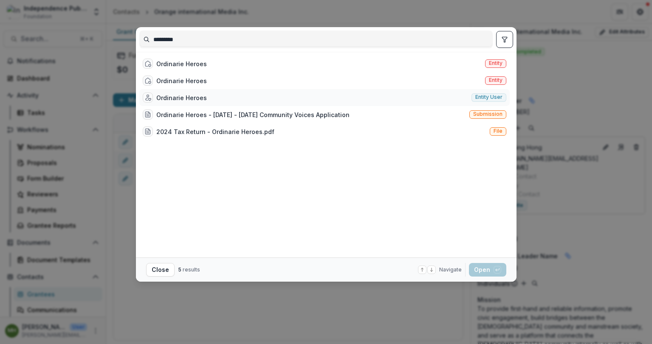
type input "*********"
click at [194, 98] on div "Ordinarie Heroes" at bounding box center [181, 97] width 51 height 9
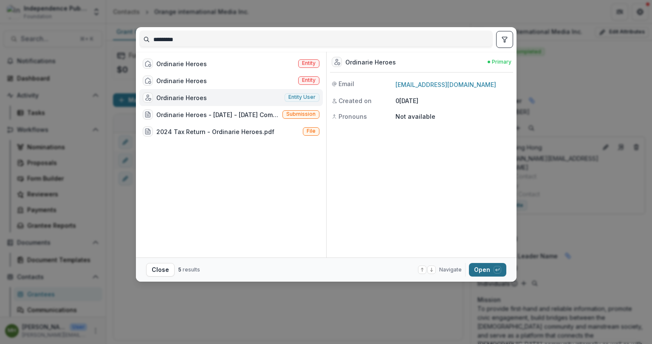
click at [485, 273] on button "Open with enter key" at bounding box center [487, 270] width 37 height 14
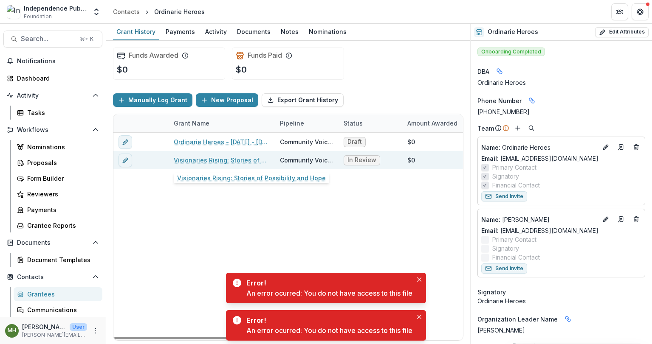
click at [223, 159] on link "Visionaries Rising: Stories of Possibility and Hope" at bounding box center [222, 160] width 96 height 9
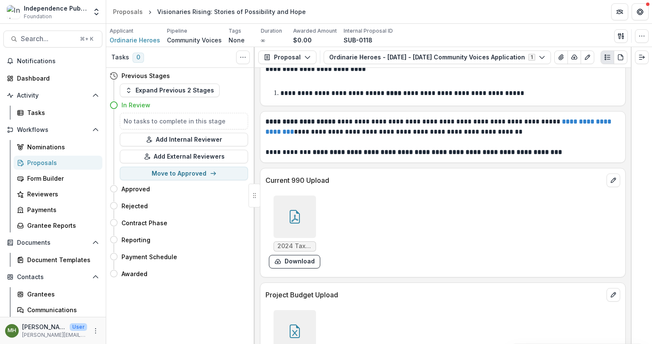
scroll to position [5061, 0]
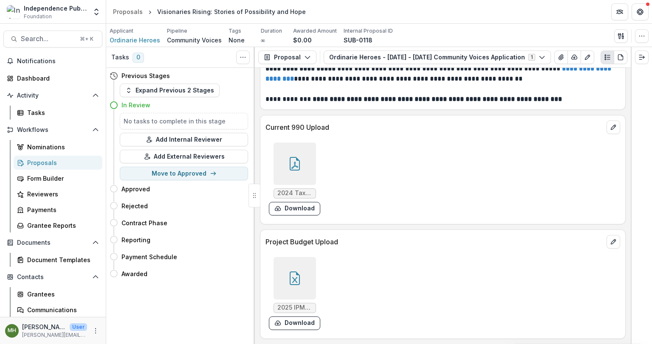
click at [295, 166] on icon at bounding box center [294, 165] width 7 height 7
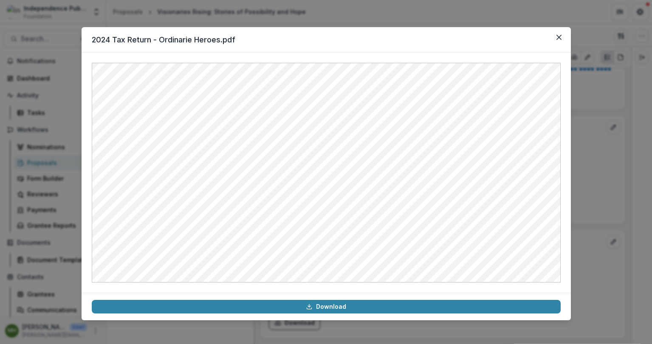
click at [601, 207] on div "2024 Tax Return - Ordinarie Heroes.pdf Download" at bounding box center [326, 172] width 652 height 344
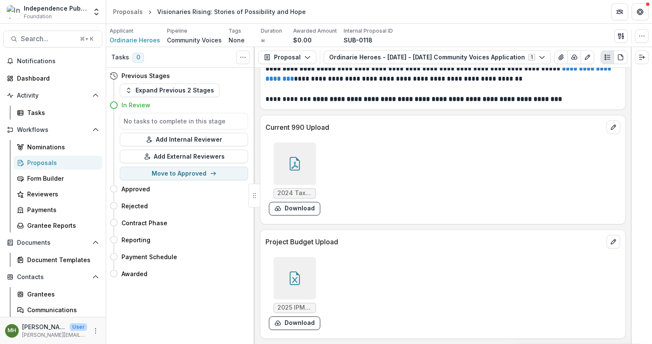
click at [294, 274] on icon at bounding box center [295, 279] width 14 height 14
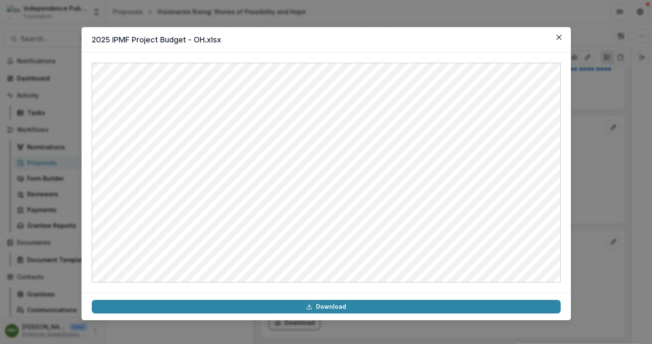
click at [231, 13] on div "2025 IPMF Project Budget - OH.xlsx Download" at bounding box center [326, 172] width 652 height 344
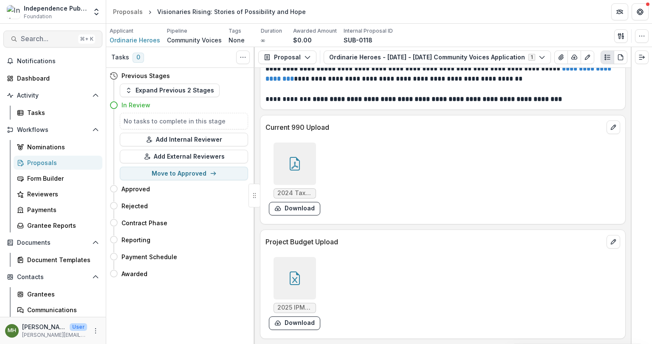
click at [33, 41] on span "Search..." at bounding box center [48, 39] width 54 height 8
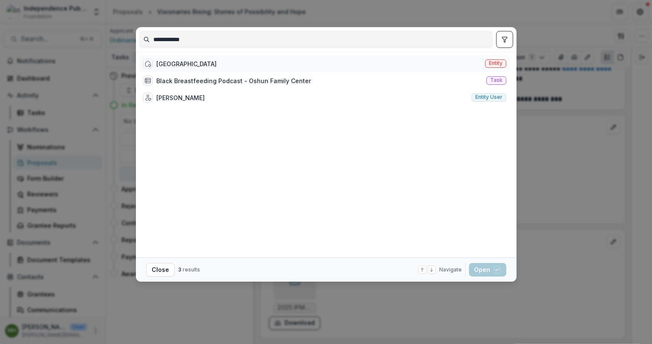
type input "**********"
click at [494, 63] on span "Entity" at bounding box center [496, 63] width 14 height 6
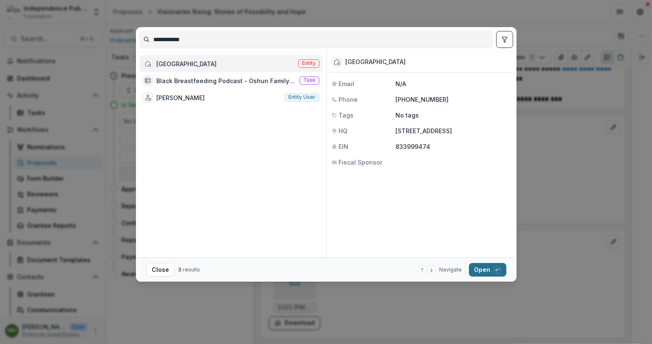
click at [488, 270] on button "Open with enter key" at bounding box center [487, 270] width 37 height 14
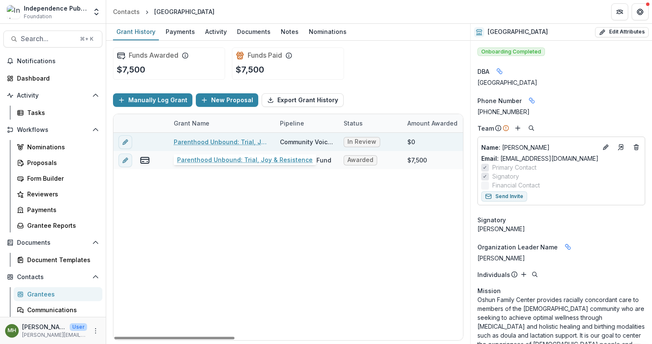
click at [230, 141] on link "Parenthood Unbound: Trial, Joy & Resistence" at bounding box center [222, 142] width 96 height 9
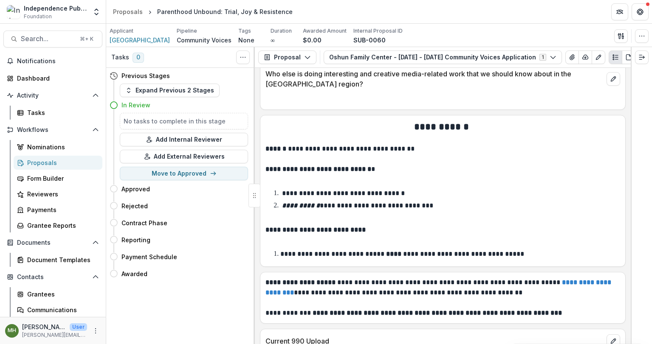
scroll to position [5416, 0]
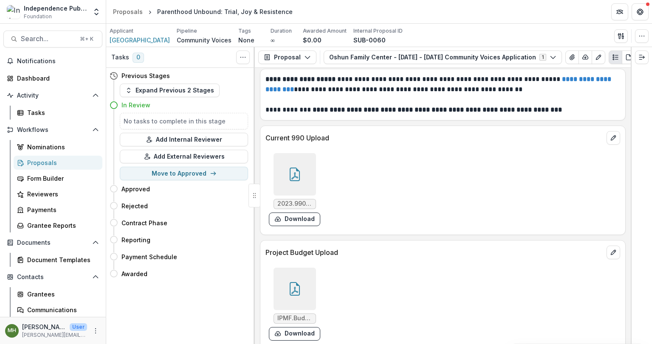
click at [292, 172] on icon at bounding box center [294, 175] width 7 height 7
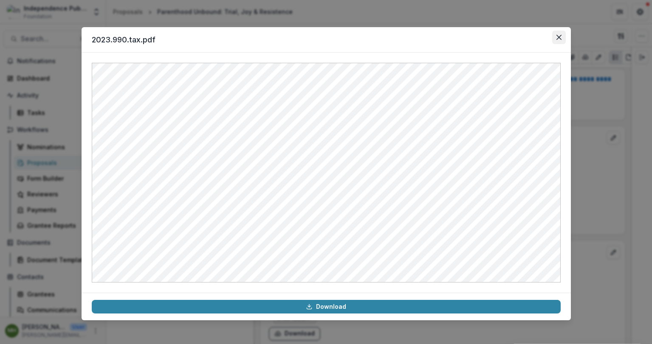
click at [560, 37] on icon "Close" at bounding box center [558, 37] width 5 height 5
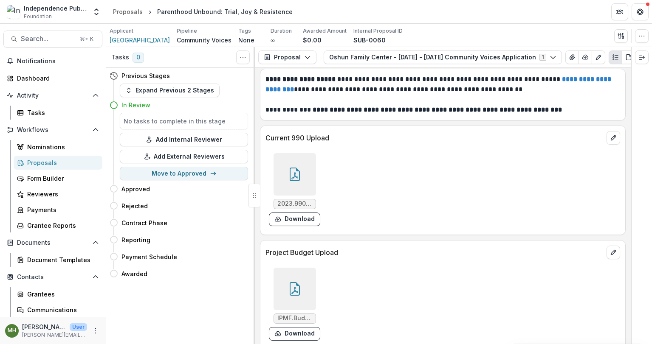
click at [290, 271] on div at bounding box center [294, 289] width 42 height 42
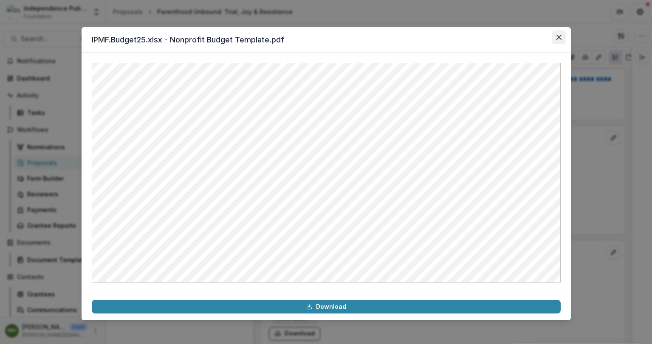
click at [562, 38] on button "Close" at bounding box center [559, 38] width 14 height 14
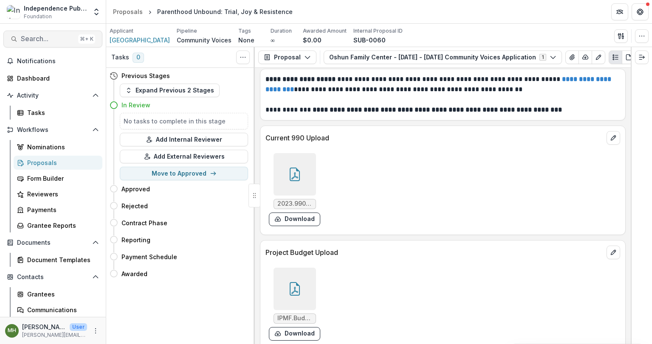
click at [41, 40] on span "Search..." at bounding box center [48, 39] width 54 height 8
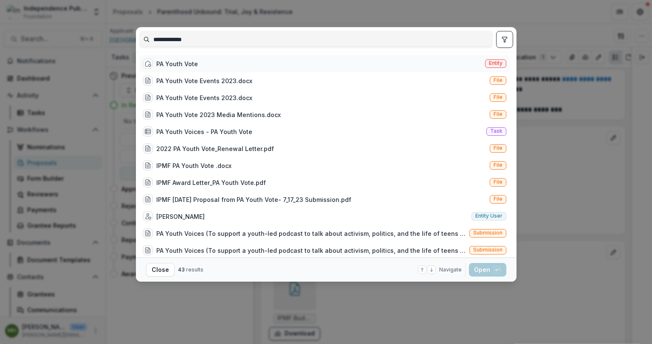
type input "**********"
click at [492, 61] on span "Entity" at bounding box center [496, 63] width 14 height 6
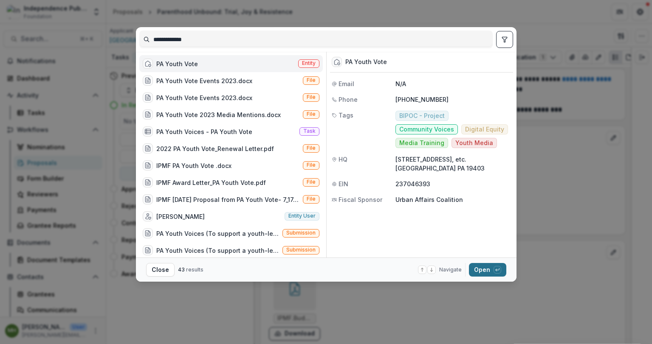
click at [480, 271] on button "Open with enter key" at bounding box center [487, 270] width 37 height 14
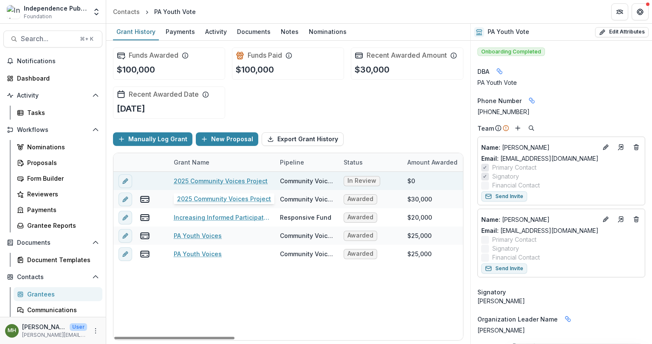
click at [232, 180] on link "2025 Community Voices Project" at bounding box center [221, 181] width 94 height 9
click at [200, 180] on link "2025 Community Voices Project" at bounding box center [221, 181] width 94 height 9
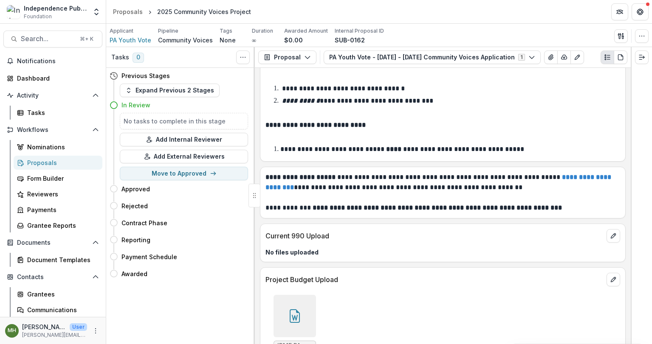
scroll to position [5089, 0]
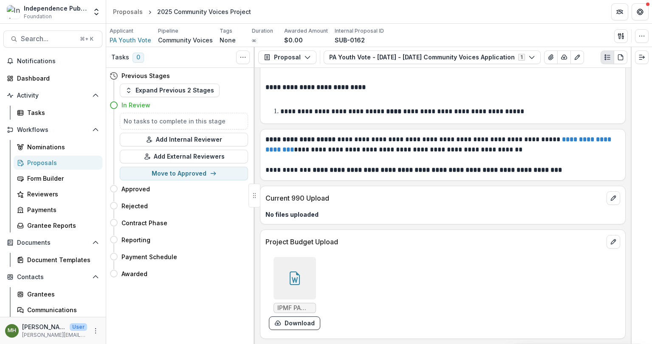
click at [301, 269] on div at bounding box center [294, 278] width 42 height 42
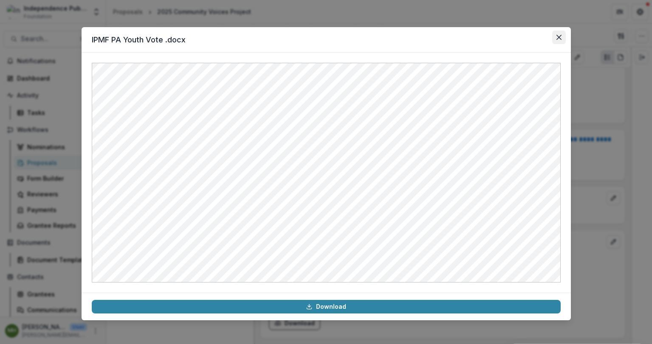
click at [559, 38] on icon "Close" at bounding box center [558, 37] width 5 height 5
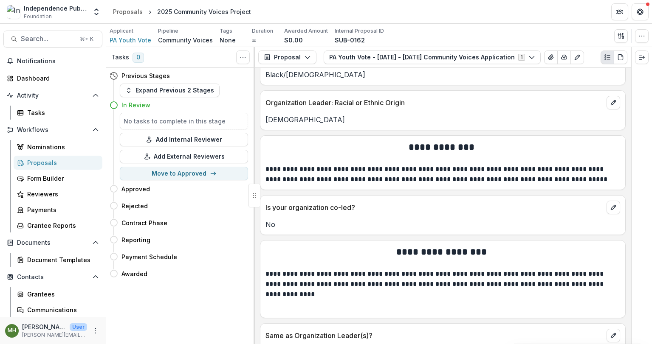
scroll to position [2958, 0]
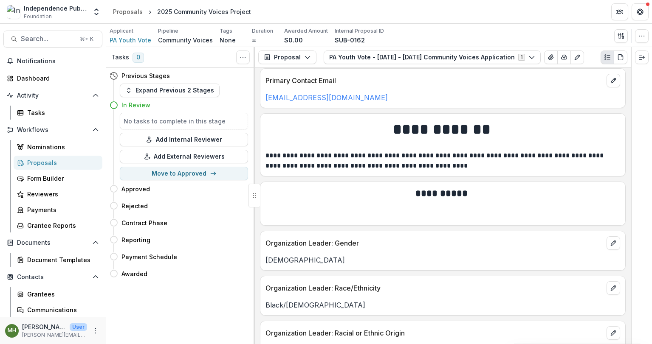
click at [136, 39] on span "PA Youth Vote" at bounding box center [131, 40] width 42 height 9
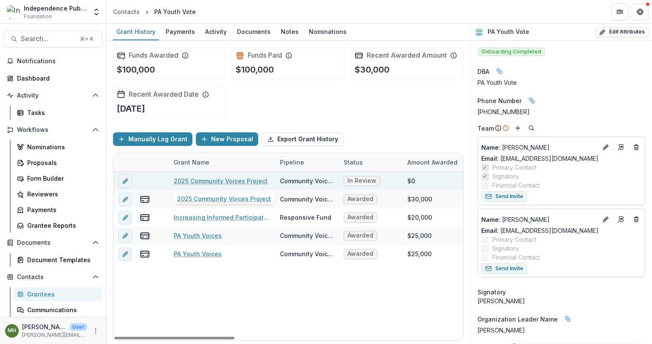
click at [235, 181] on link "2025 Community Voices Project" at bounding box center [221, 181] width 94 height 9
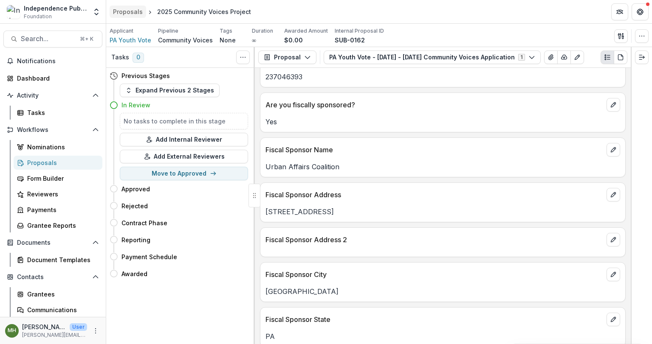
scroll to position [1933, 0]
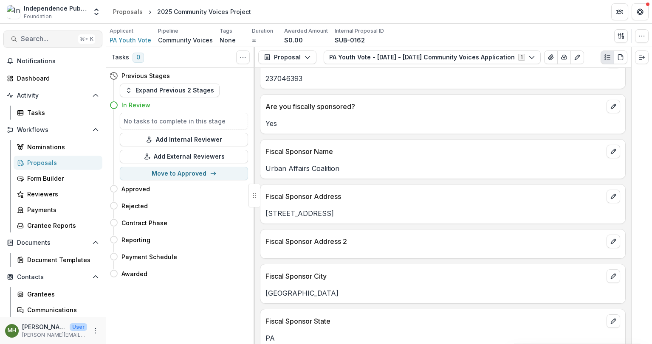
click at [38, 42] on span "Search..." at bounding box center [48, 39] width 54 height 8
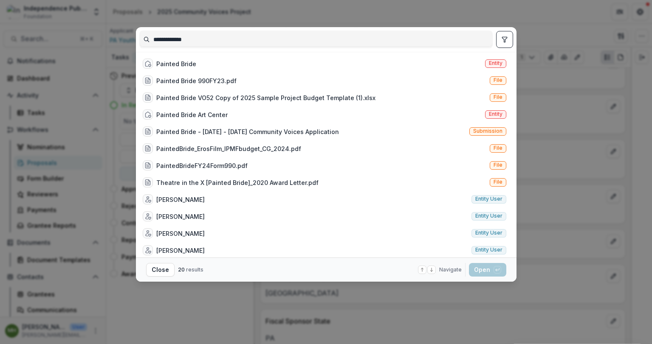
type input "**********"
click at [489, 63] on span "Entity" at bounding box center [496, 63] width 14 height 6
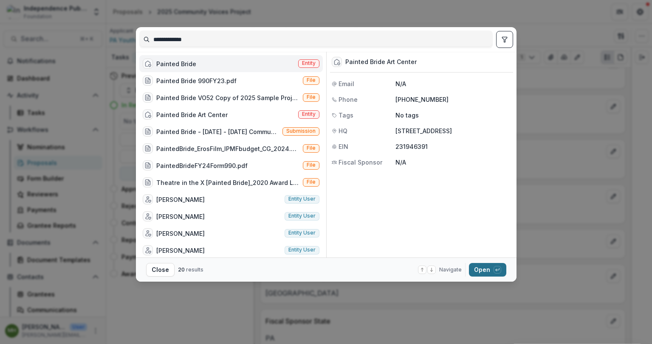
click at [479, 273] on button "Open with enter key" at bounding box center [487, 270] width 37 height 14
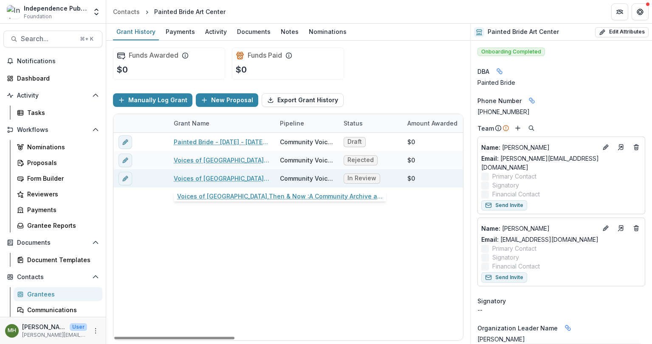
click at [227, 180] on link "Voices of [GEOGRAPHIC_DATA],Then & Now :A Community Archive and Celebration of …" at bounding box center [222, 178] width 96 height 9
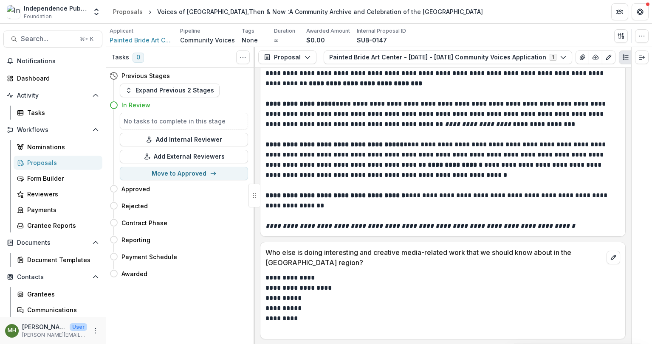
scroll to position [6336, 0]
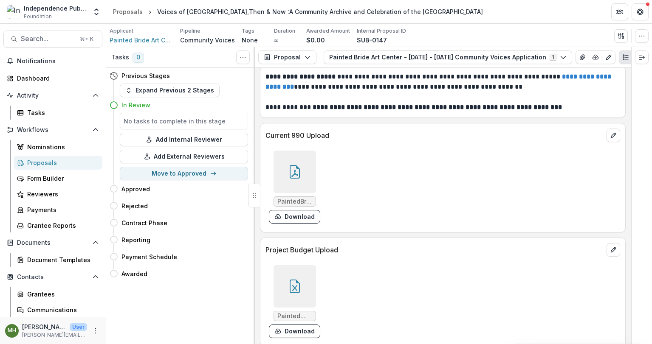
click at [282, 158] on div at bounding box center [294, 172] width 42 height 42
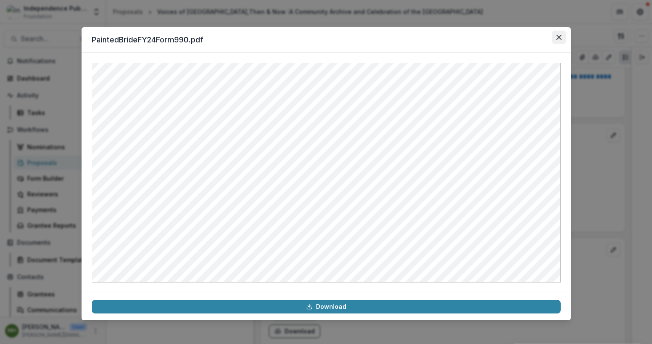
click at [558, 37] on icon "Close" at bounding box center [558, 37] width 5 height 5
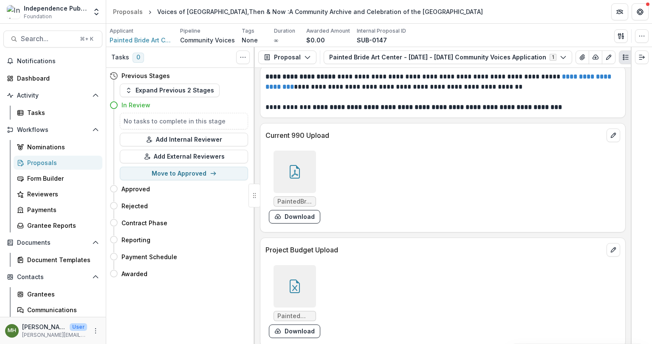
click at [299, 270] on div at bounding box center [294, 286] width 42 height 42
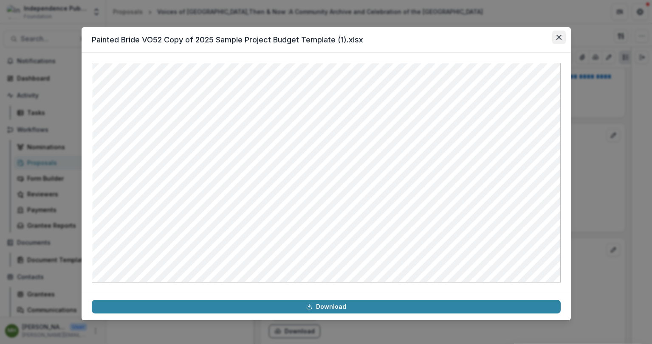
click at [554, 42] on button "Close" at bounding box center [559, 38] width 14 height 14
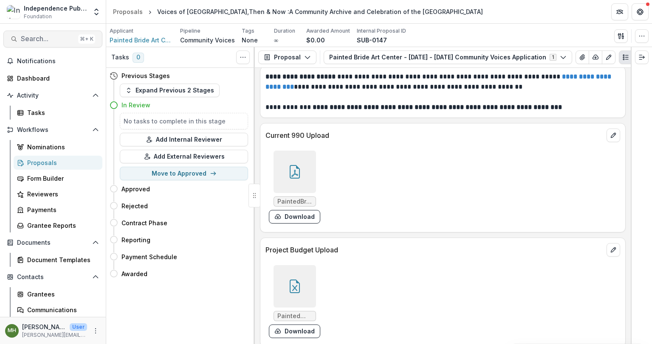
click at [49, 41] on span "Search..." at bounding box center [48, 39] width 54 height 8
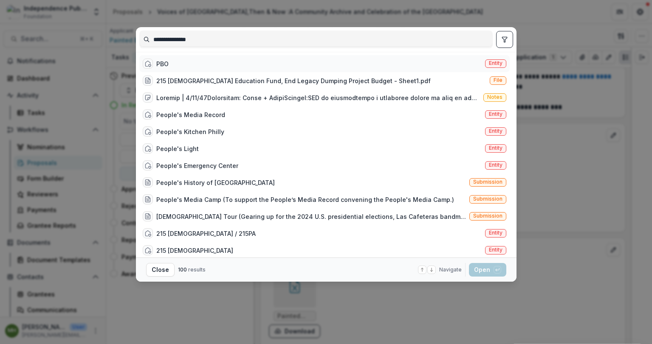
type input "**********"
click at [489, 62] on span "Entity" at bounding box center [496, 63] width 14 height 6
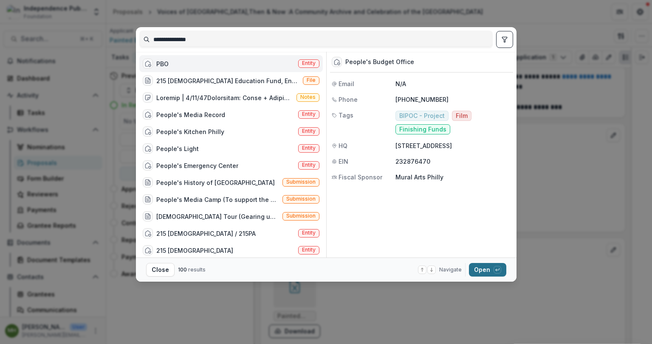
click at [482, 273] on button "Open with enter key" at bounding box center [487, 270] width 37 height 14
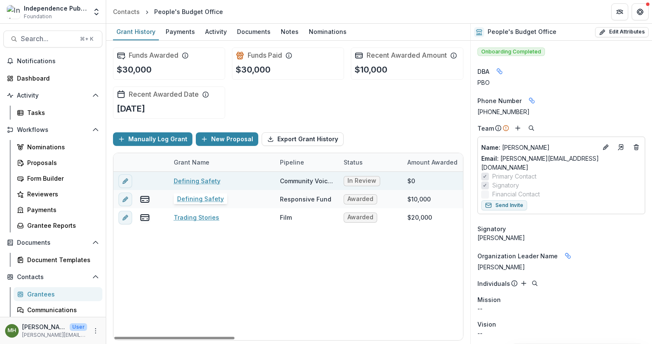
click at [197, 183] on link "Defining Safety" at bounding box center [197, 181] width 47 height 9
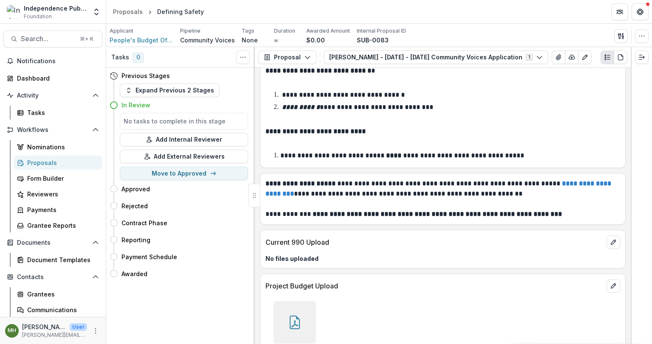
scroll to position [6042, 0]
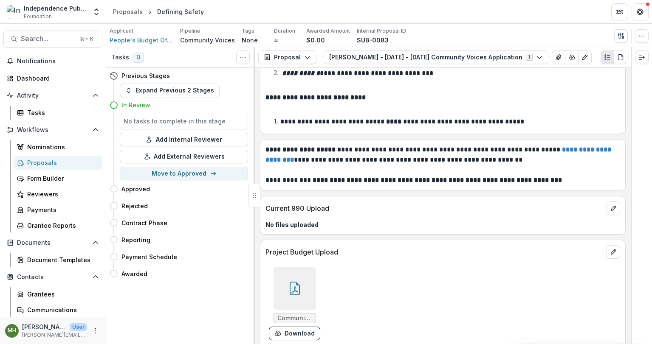
click at [295, 287] on icon at bounding box center [294, 290] width 7 height 7
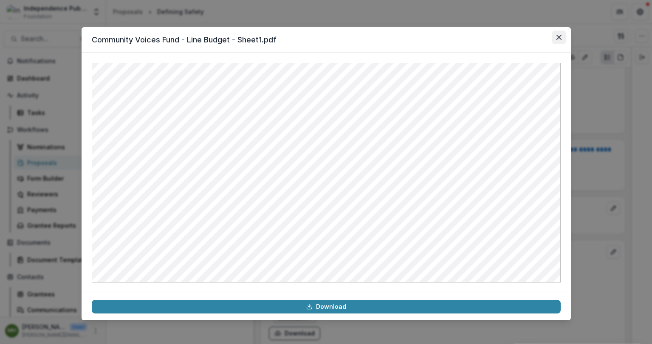
click at [559, 37] on icon "Close" at bounding box center [558, 37] width 5 height 5
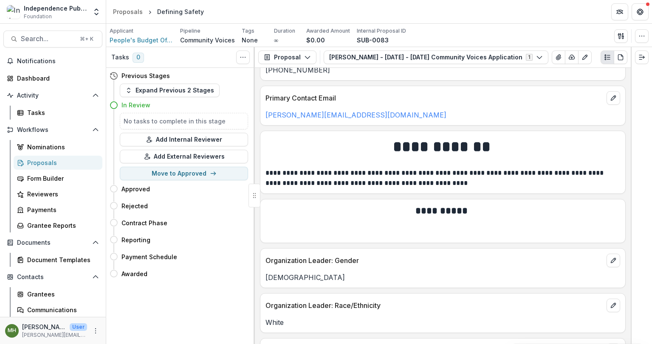
scroll to position [3004, 0]
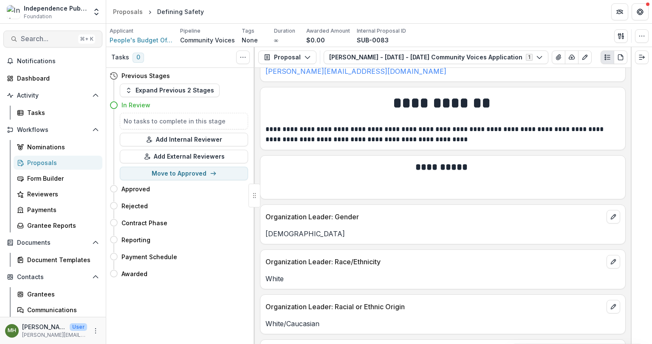
click at [56, 45] on button "Search... ⌘ + K" at bounding box center [52, 39] width 99 height 17
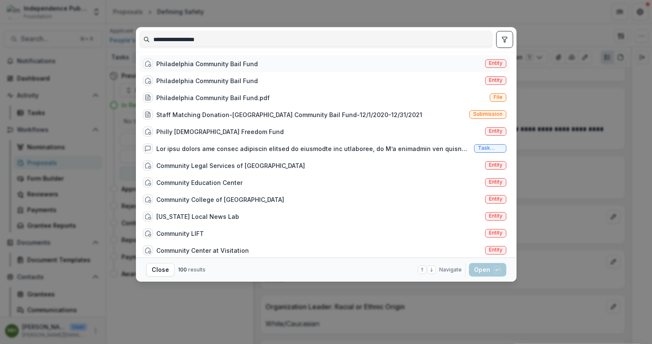
type input "**********"
click at [492, 66] on span "Entity" at bounding box center [496, 63] width 14 height 6
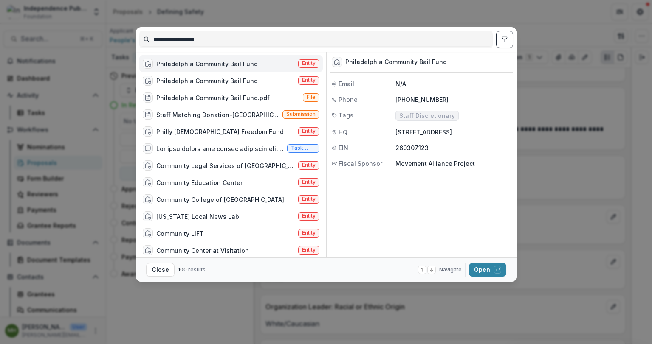
click at [483, 277] on footer "Close 100 results Navigate up and down with arrow keys Open with enter key" at bounding box center [326, 270] width 380 height 24
click at [483, 273] on button "Open with enter key" at bounding box center [487, 270] width 37 height 14
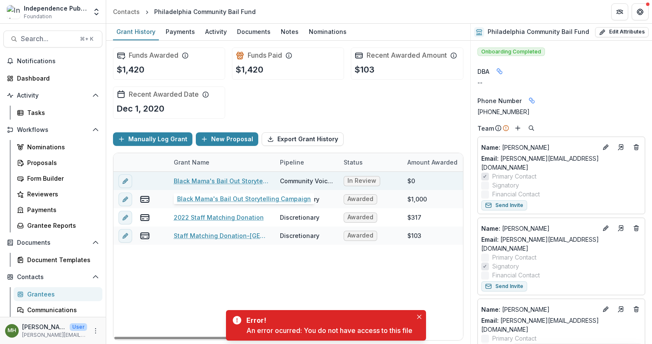
click at [228, 182] on link "Black Mama's Bail Out Storytelling Campaign" at bounding box center [222, 181] width 96 height 9
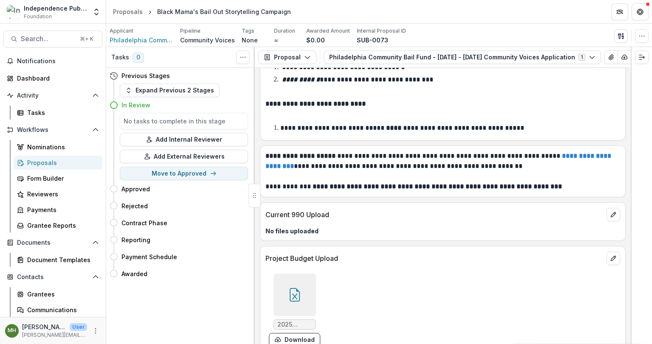
scroll to position [5310, 0]
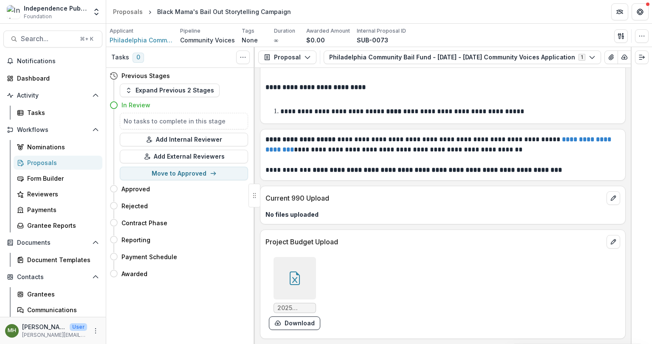
click at [290, 272] on icon at bounding box center [295, 279] width 10 height 14
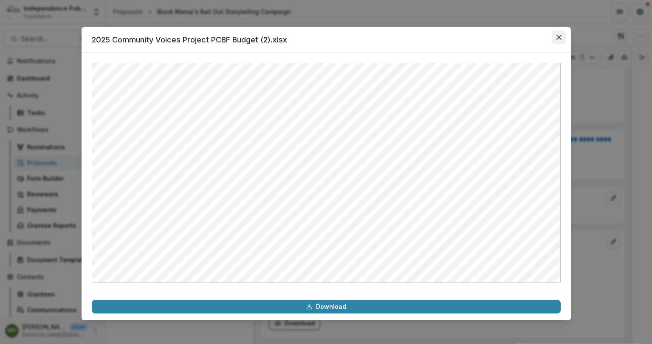
click at [554, 37] on button "Close" at bounding box center [559, 38] width 14 height 14
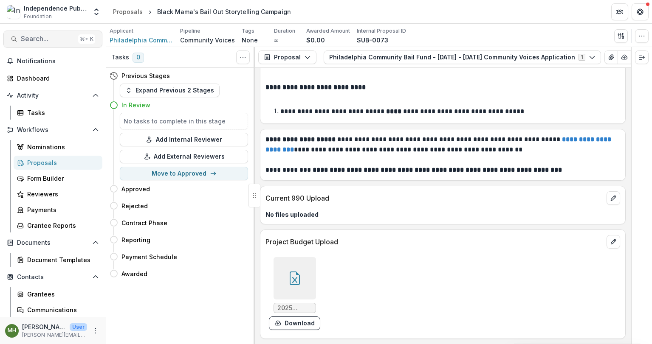
click at [34, 39] on span "Search..." at bounding box center [48, 39] width 54 height 8
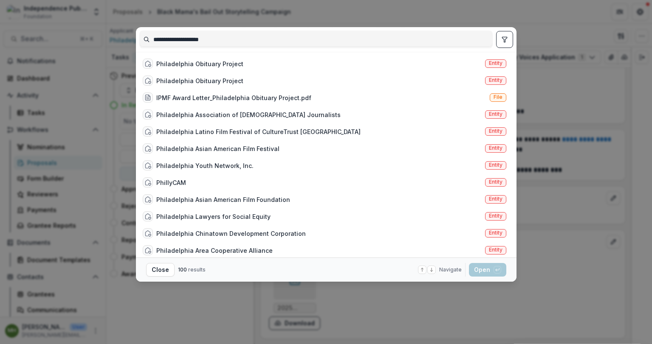
type input "**********"
click at [494, 62] on span "Entity" at bounding box center [496, 63] width 14 height 6
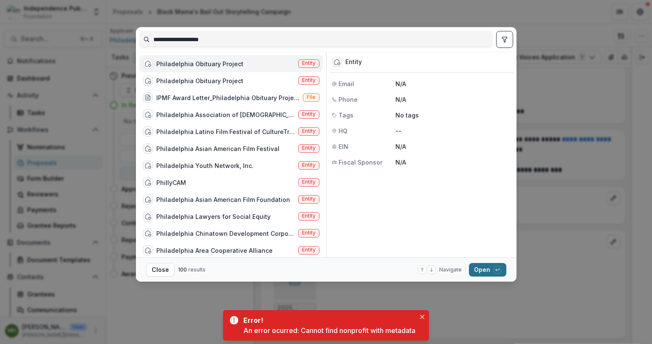
click at [483, 269] on button "Open with enter key" at bounding box center [487, 270] width 37 height 14
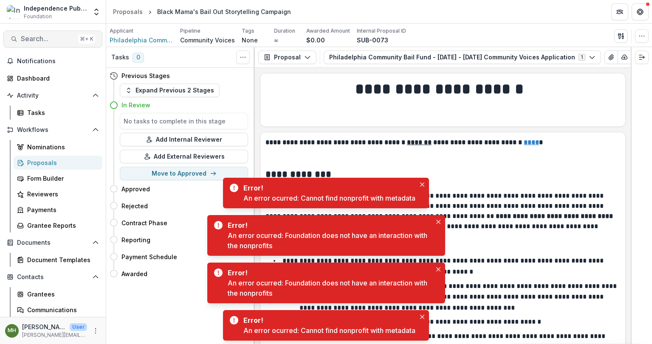
click at [45, 43] on button "Search... ⌘ + K" at bounding box center [52, 39] width 99 height 17
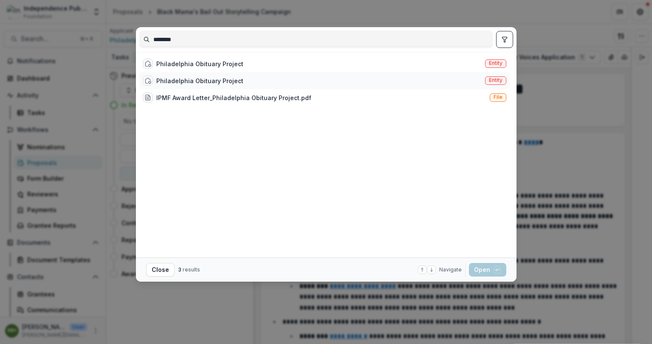
type input "********"
click at [498, 79] on span "Entity" at bounding box center [496, 80] width 14 height 6
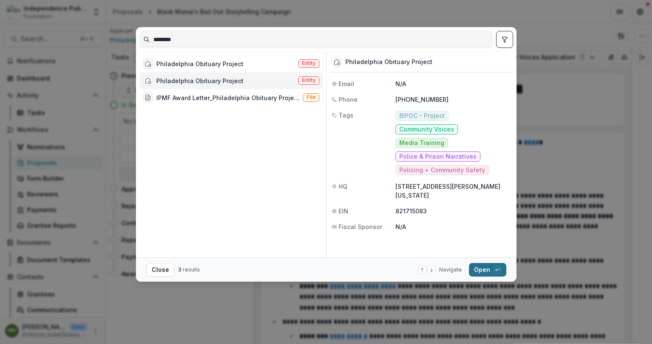
click at [487, 274] on button "Open with enter key" at bounding box center [487, 270] width 37 height 14
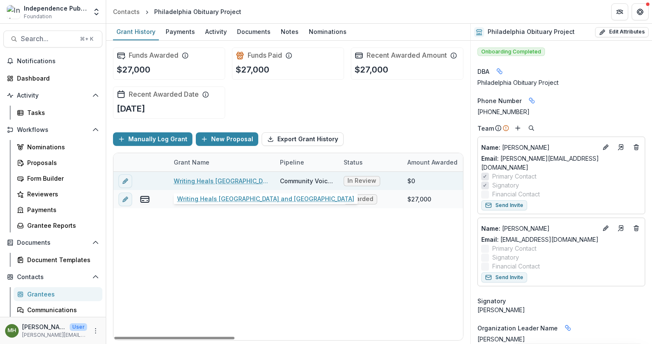
click at [233, 177] on link "Writing Heals [GEOGRAPHIC_DATA] and [GEOGRAPHIC_DATA]" at bounding box center [222, 181] width 96 height 9
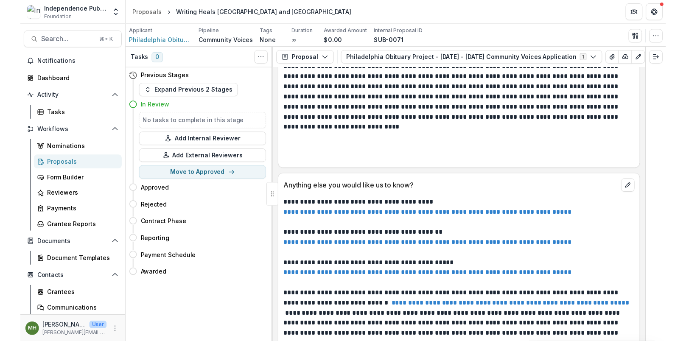
scroll to position [5683, 0]
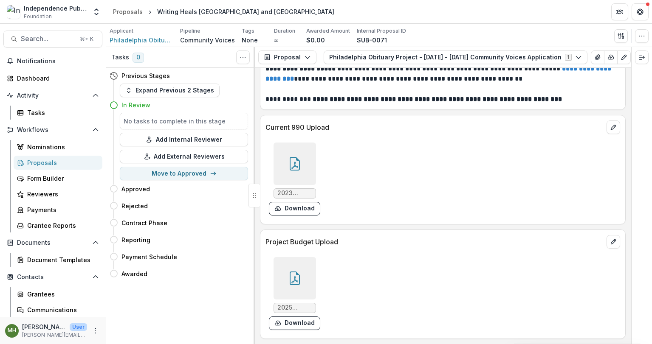
click at [273, 268] on div at bounding box center [294, 278] width 42 height 42
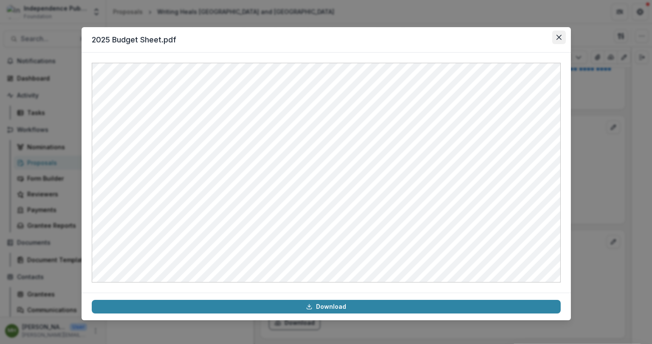
click at [558, 35] on icon "Close" at bounding box center [558, 37] width 5 height 5
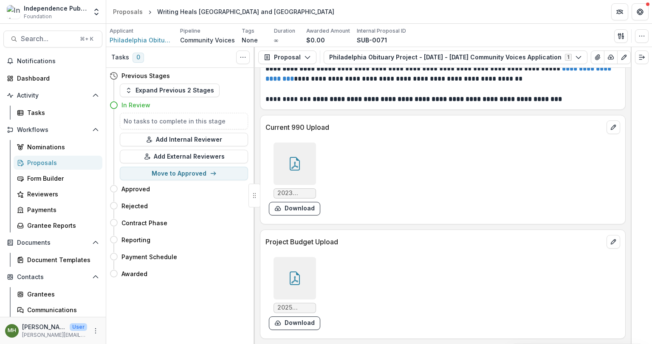
click at [290, 155] on div at bounding box center [294, 164] width 42 height 42
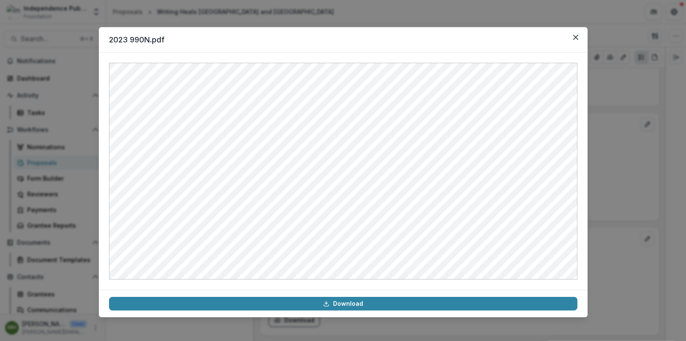
scroll to position [5536, 0]
click at [113, 20] on div "2023 990N.pdf Download" at bounding box center [343, 170] width 686 height 341
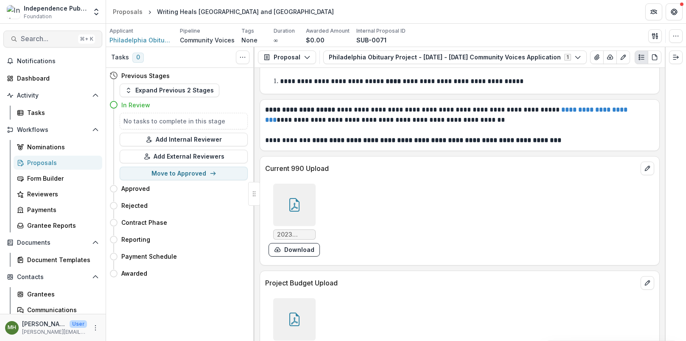
click at [42, 38] on span "Search..." at bounding box center [48, 39] width 54 height 8
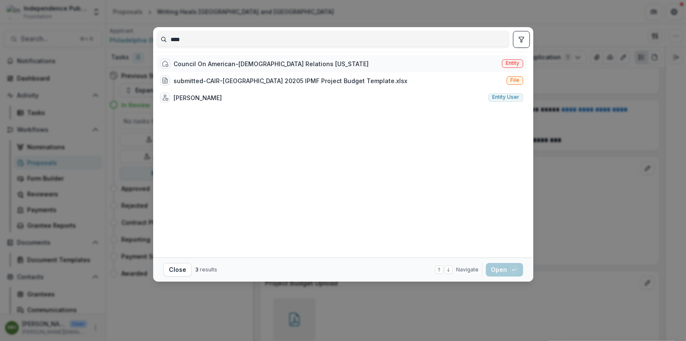
type input "****"
click at [515, 65] on span "Entity" at bounding box center [513, 63] width 14 height 6
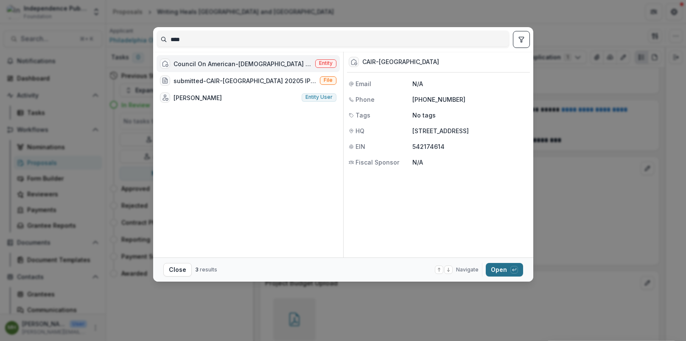
click at [510, 273] on button "Open with enter key" at bounding box center [504, 270] width 37 height 14
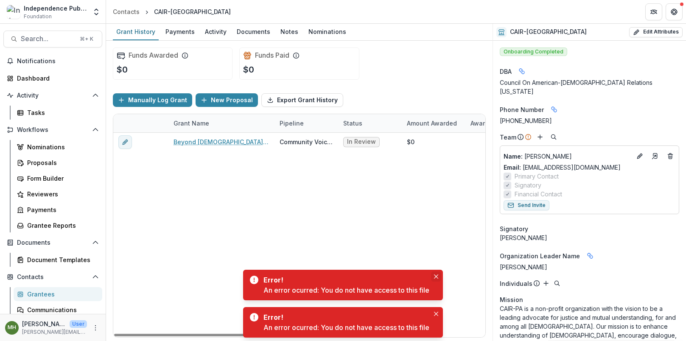
click at [438, 277] on icon "Close" at bounding box center [436, 277] width 4 height 4
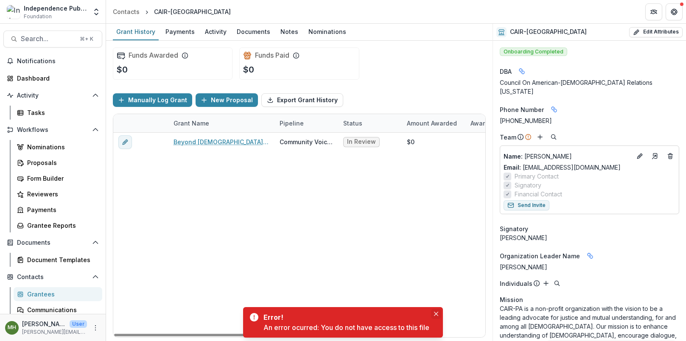
click at [439, 312] on icon "Close" at bounding box center [436, 314] width 4 height 4
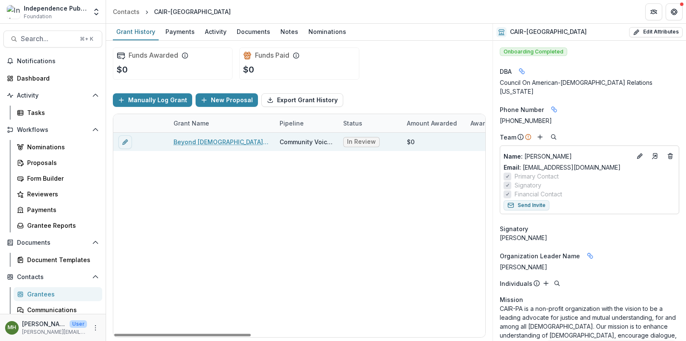
click at [254, 145] on link "Beyond [DEMOGRAPHIC_DATA]: Stories of Resilience" at bounding box center [222, 142] width 96 height 9
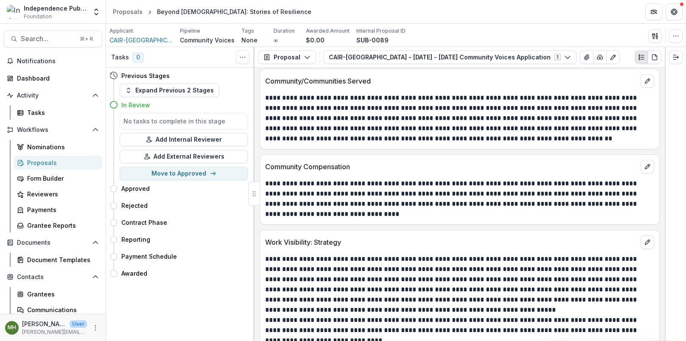
scroll to position [4943, 0]
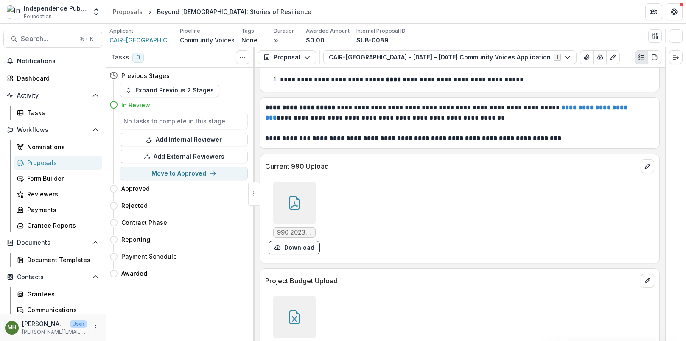
click at [296, 296] on div at bounding box center [294, 317] width 42 height 42
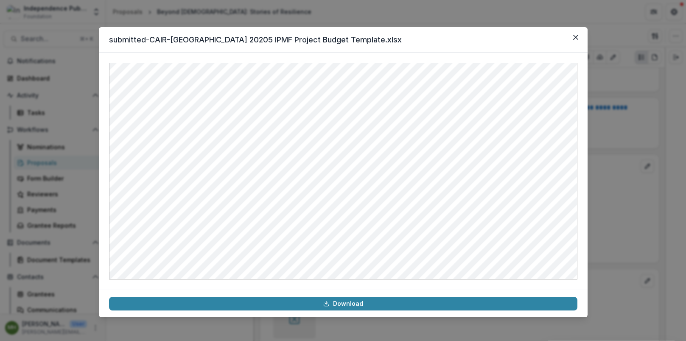
click at [500, 22] on div "submitted-CAIR-[GEOGRAPHIC_DATA] 20205 IPMF Project Budget Template.xlsx Downlo…" at bounding box center [343, 170] width 686 height 341
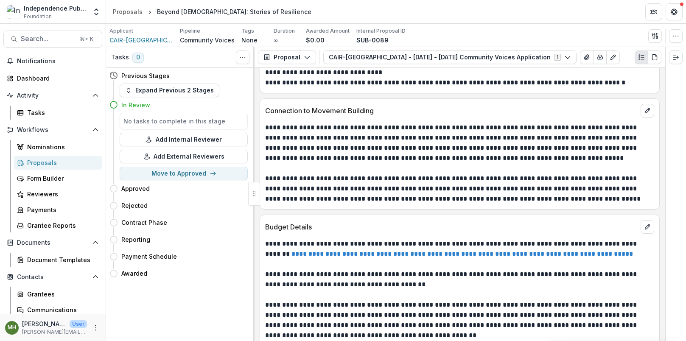
scroll to position [4339, 0]
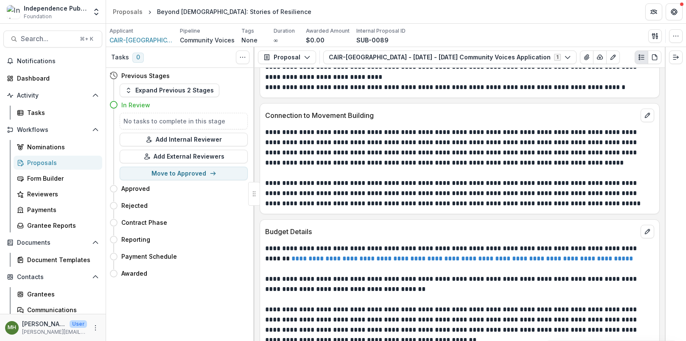
click at [376, 244] on p "**********" at bounding box center [458, 254] width 387 height 20
click at [376, 256] on link "**********" at bounding box center [463, 259] width 342 height 6
click at [222, 249] on div "Payment Schedule Move here" at bounding box center [179, 256] width 138 height 17
click at [268, 305] on p "**********" at bounding box center [458, 325] width 387 height 41
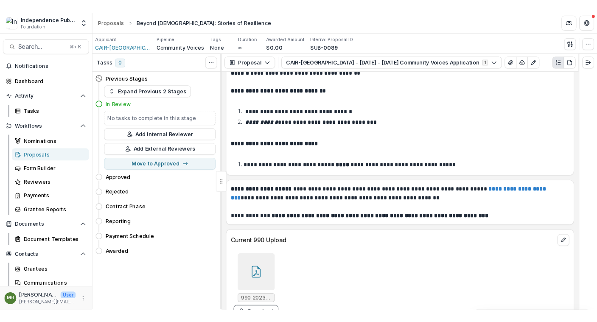
scroll to position [4943, 0]
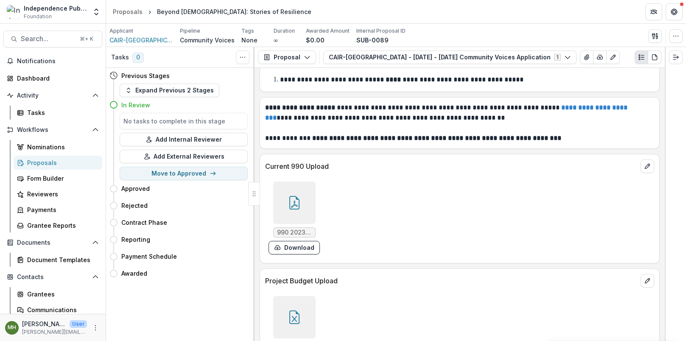
click at [279, 296] on div at bounding box center [294, 317] width 42 height 42
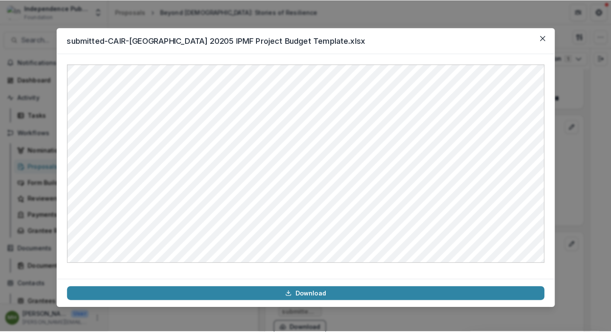
scroll to position [5266, 0]
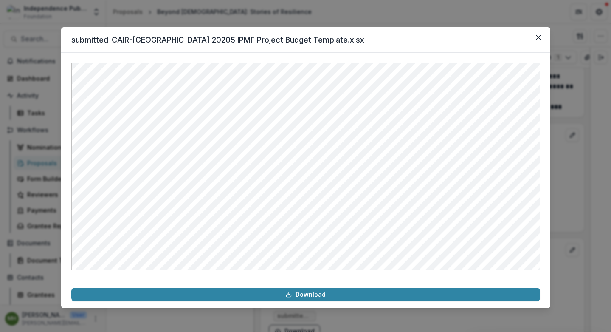
click at [304, 15] on div "submitted-CAIR-[GEOGRAPHIC_DATA] 20205 IPMF Project Budget Template.xlsx Downlo…" at bounding box center [305, 166] width 611 height 332
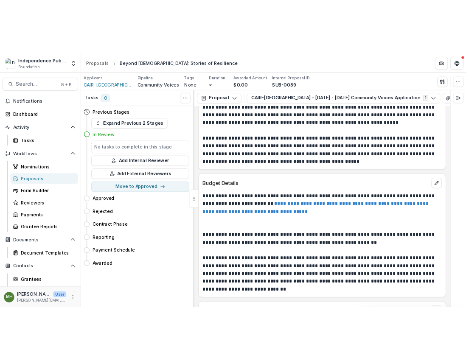
scroll to position [4641, 0]
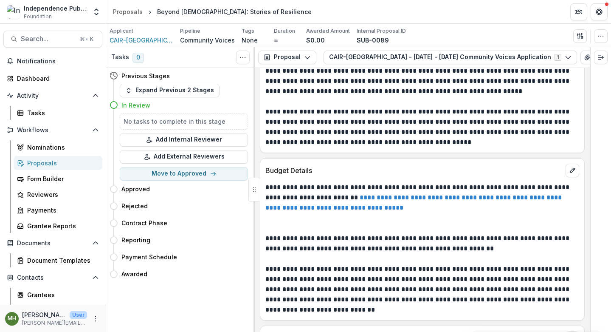
click at [291, 202] on p "**********" at bounding box center [420, 202] width 311 height 41
click at [291, 197] on link "**********" at bounding box center [414, 202] width 298 height 17
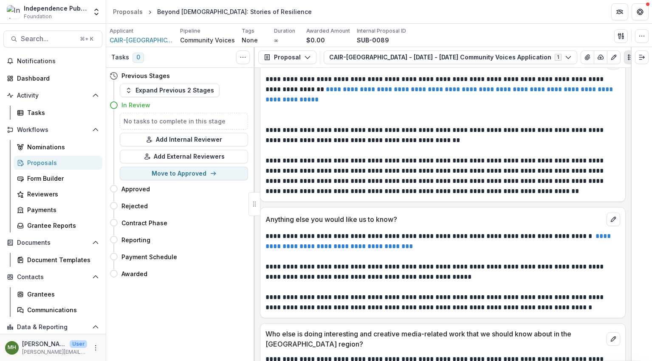
scroll to position [4594, 0]
